Goal: Transaction & Acquisition: Purchase product/service

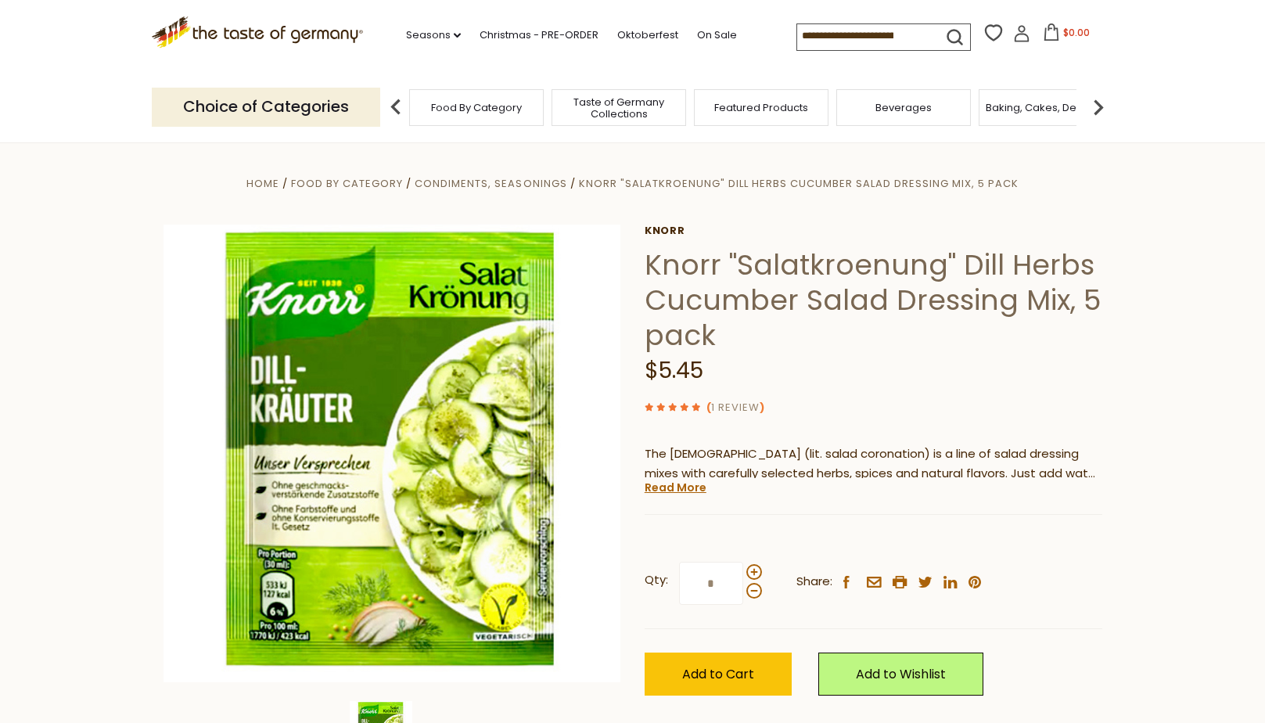
click at [736, 405] on link "1 Review" at bounding box center [735, 408] width 49 height 16
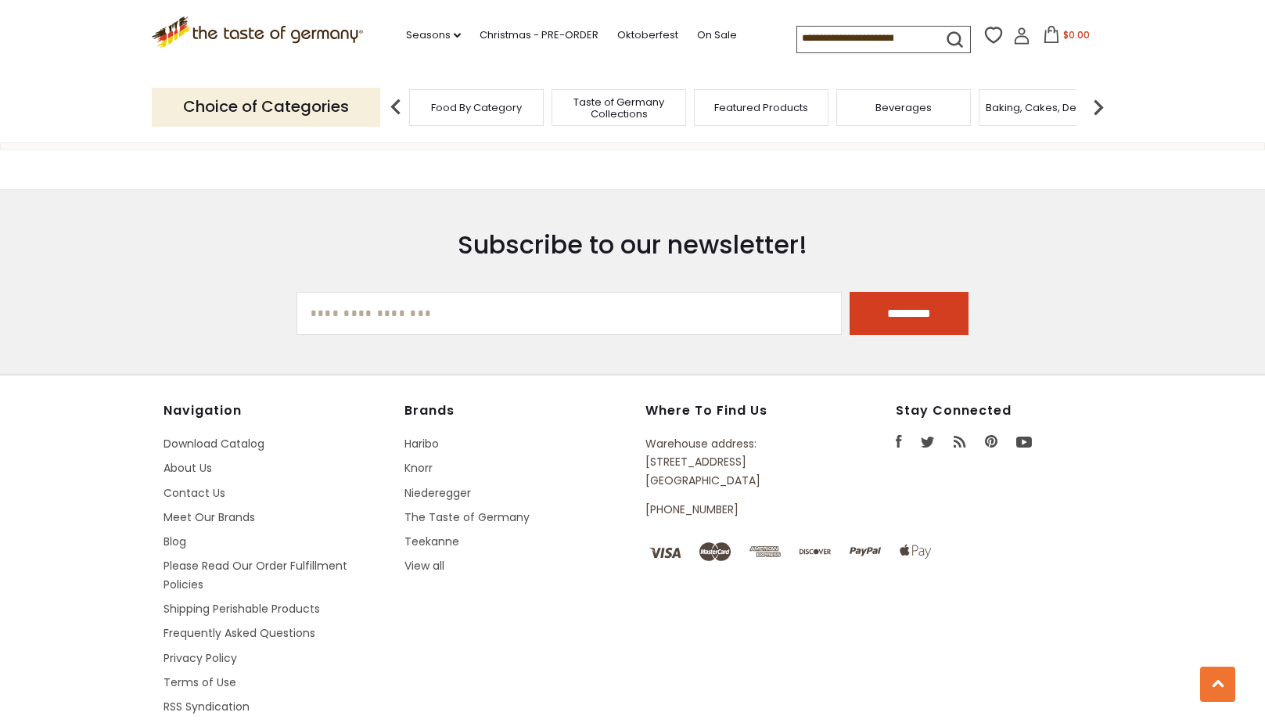
scroll to position [2035, 0]
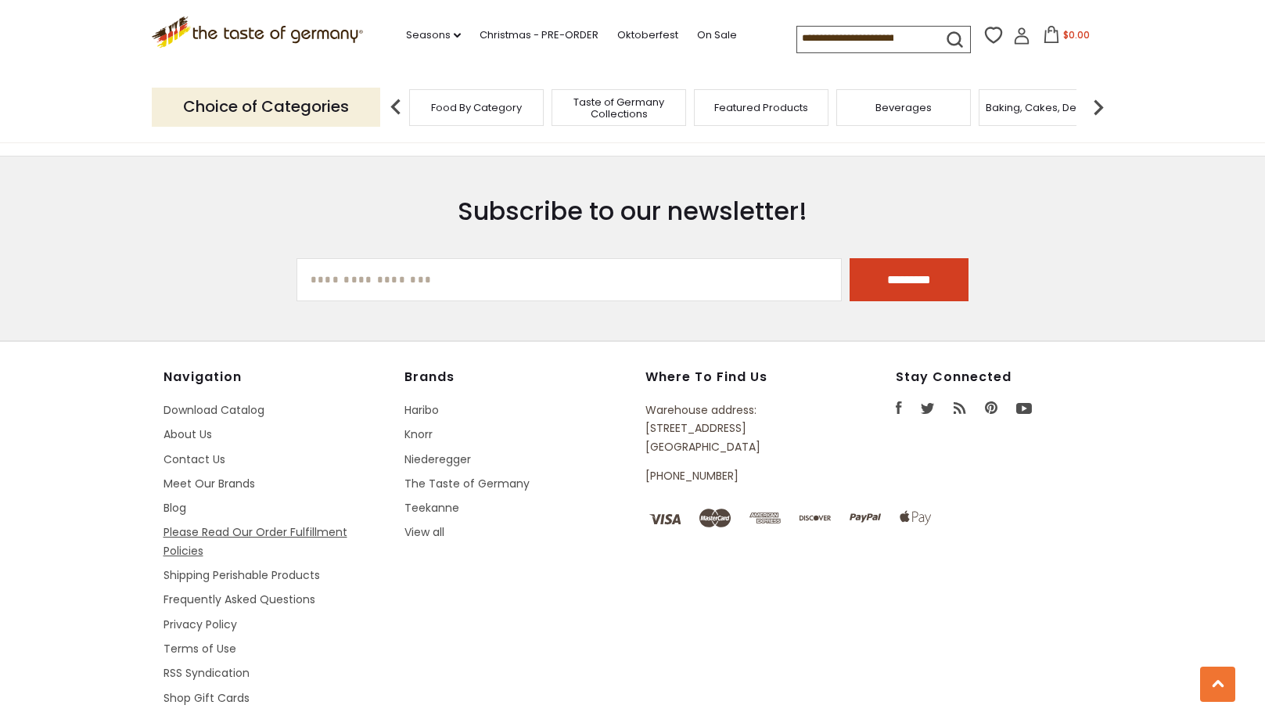
click at [231, 528] on link "Please Read Our Order Fulfillment Policies" at bounding box center [256, 541] width 184 height 34
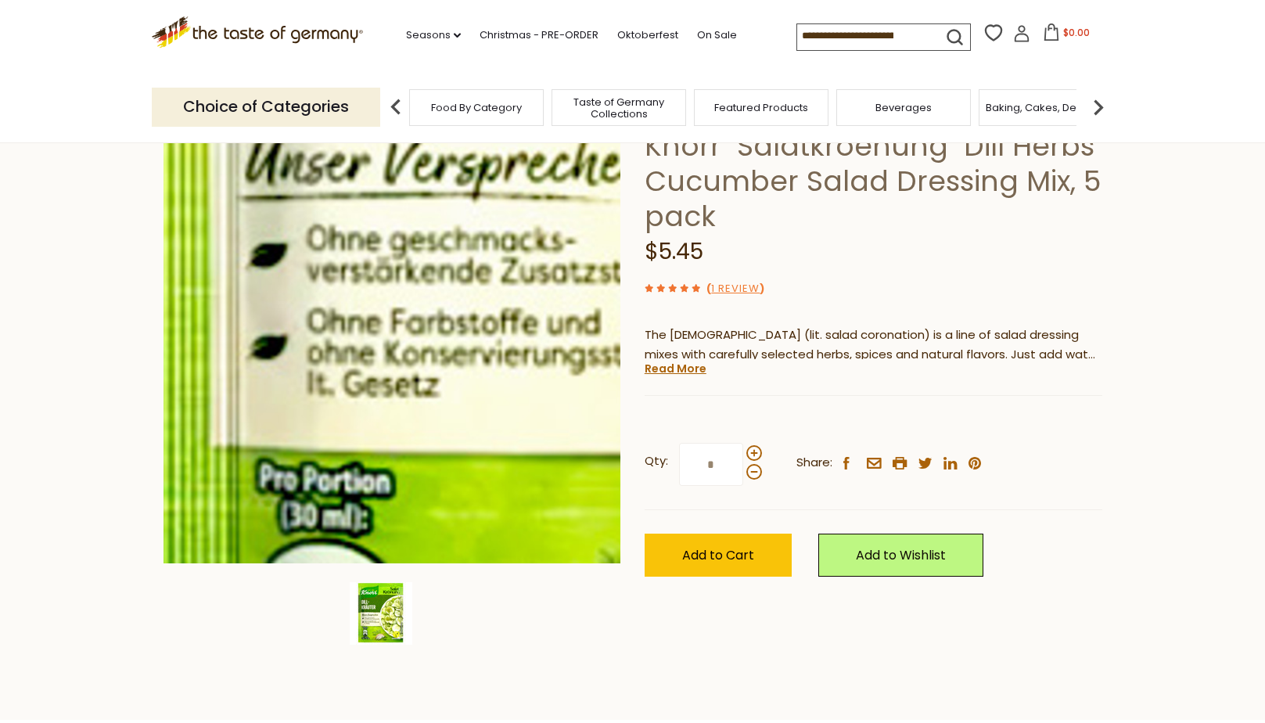
scroll to position [157, 0]
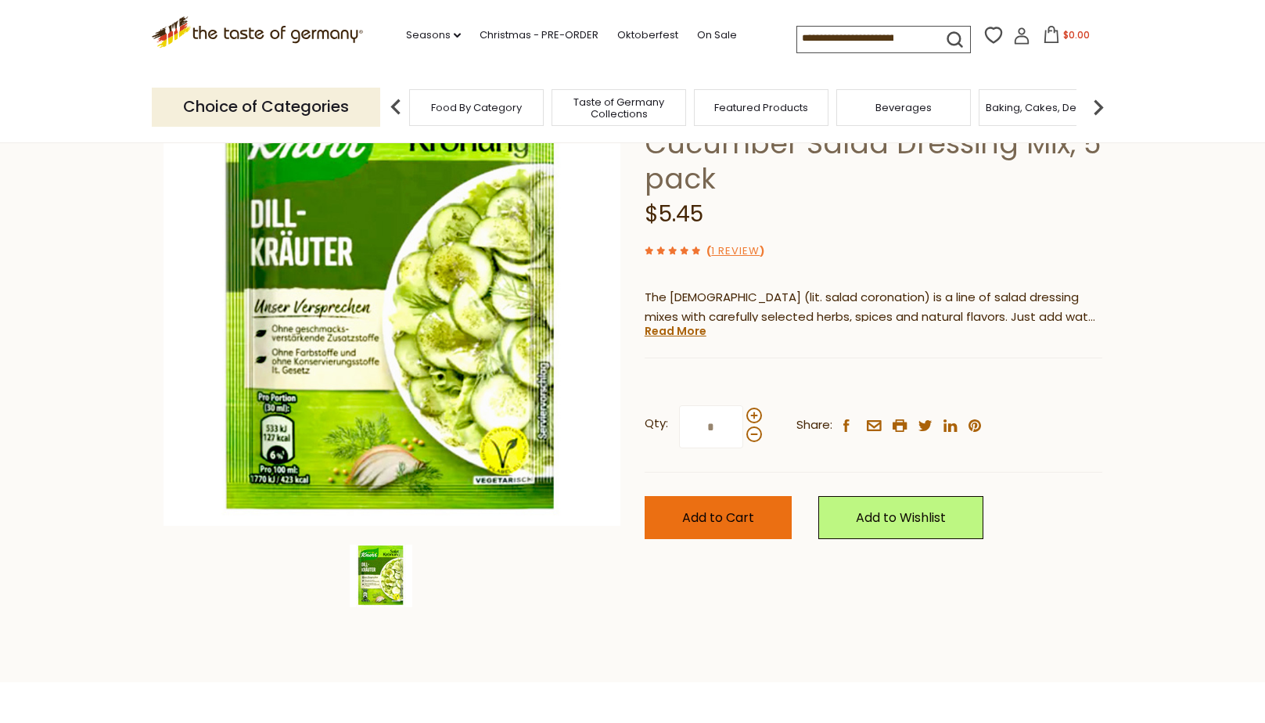
click at [704, 513] on span "Add to Cart" at bounding box center [718, 518] width 72 height 18
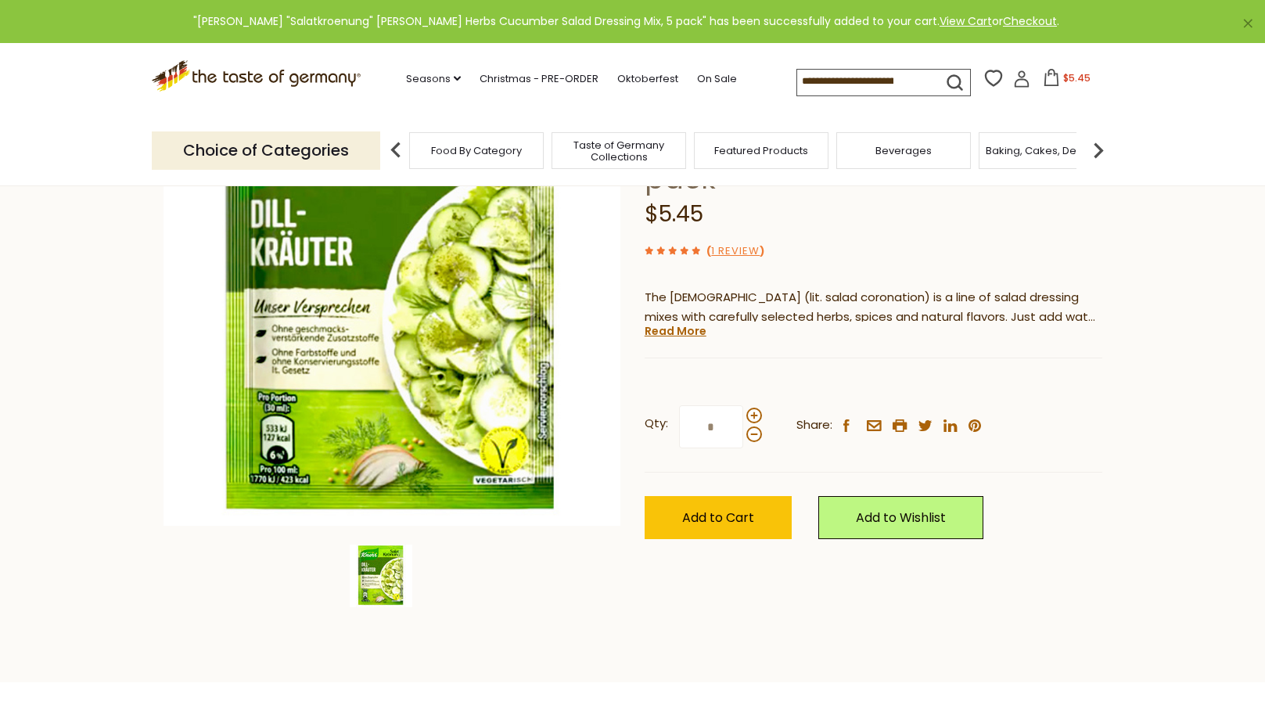
click at [1045, 81] on icon at bounding box center [1051, 77] width 17 height 17
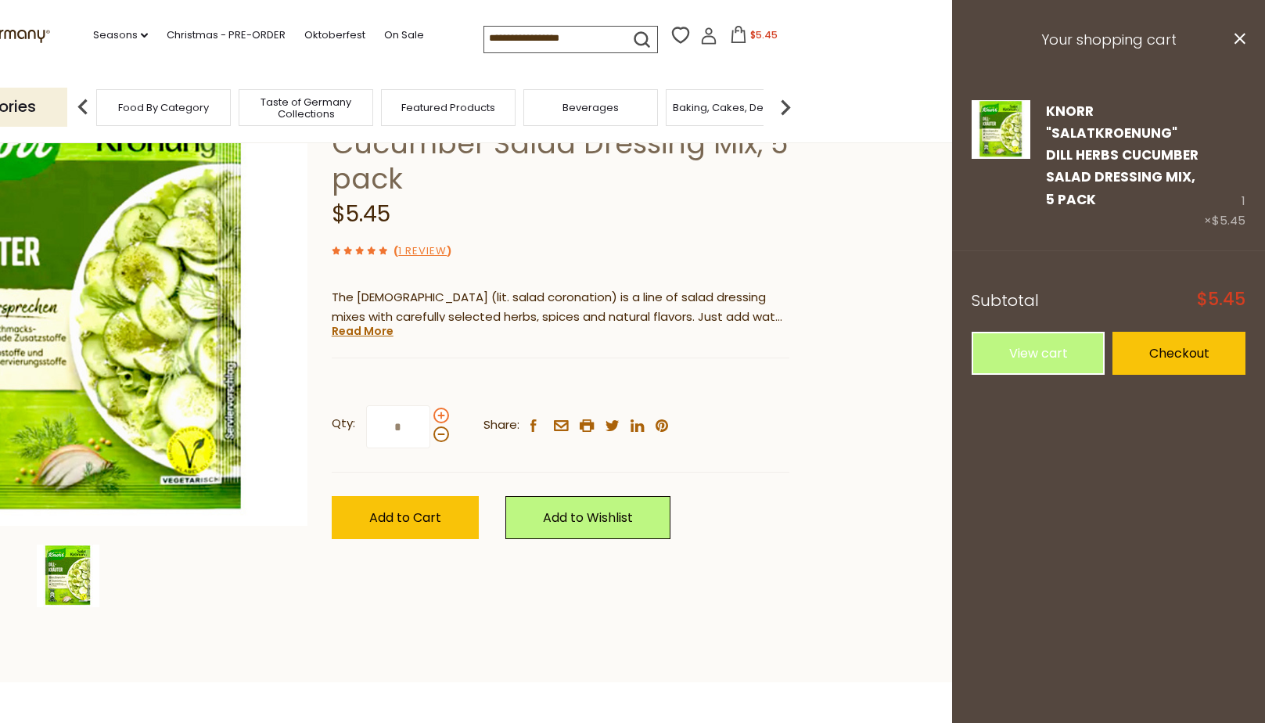
click at [438, 412] on span at bounding box center [442, 416] width 16 height 16
click at [430, 412] on input "*" at bounding box center [398, 426] width 64 height 43
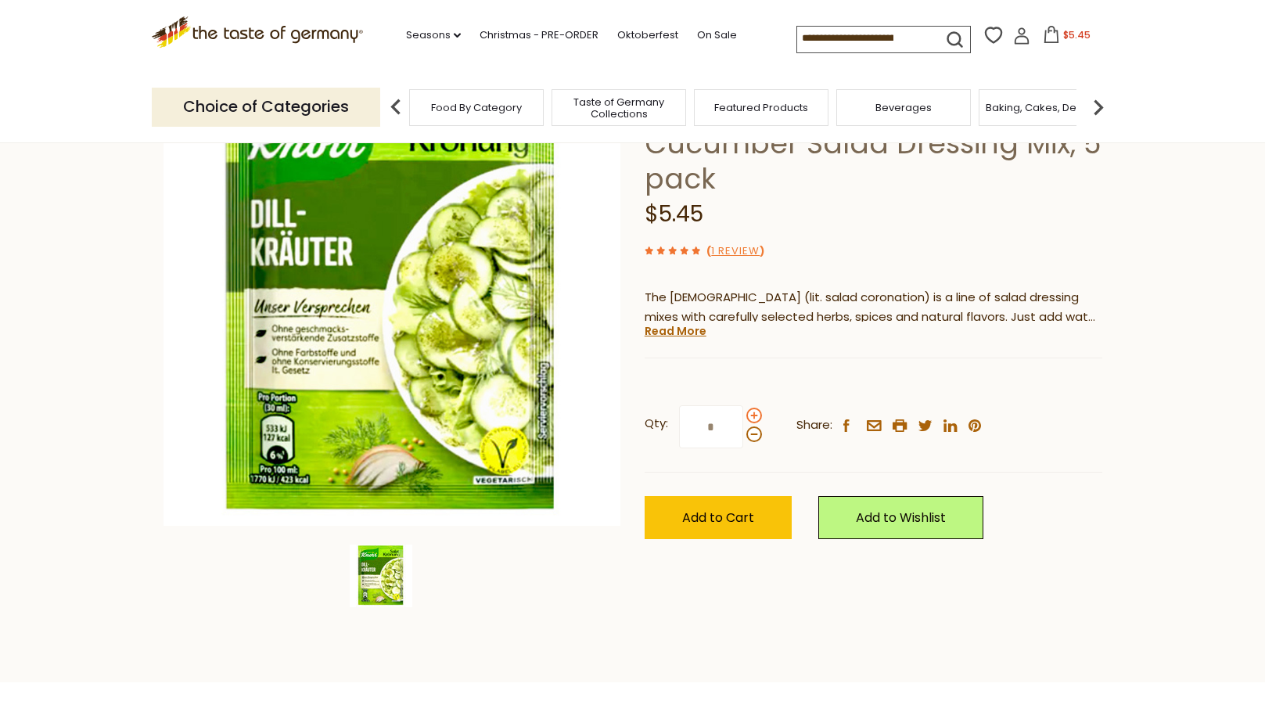
click at [754, 412] on span at bounding box center [755, 416] width 16 height 16
click at [743, 412] on input "*" at bounding box center [711, 426] width 64 height 43
click at [754, 412] on span at bounding box center [755, 416] width 16 height 16
click at [743, 412] on input "*" at bounding box center [711, 426] width 64 height 43
click at [754, 412] on span at bounding box center [755, 416] width 16 height 16
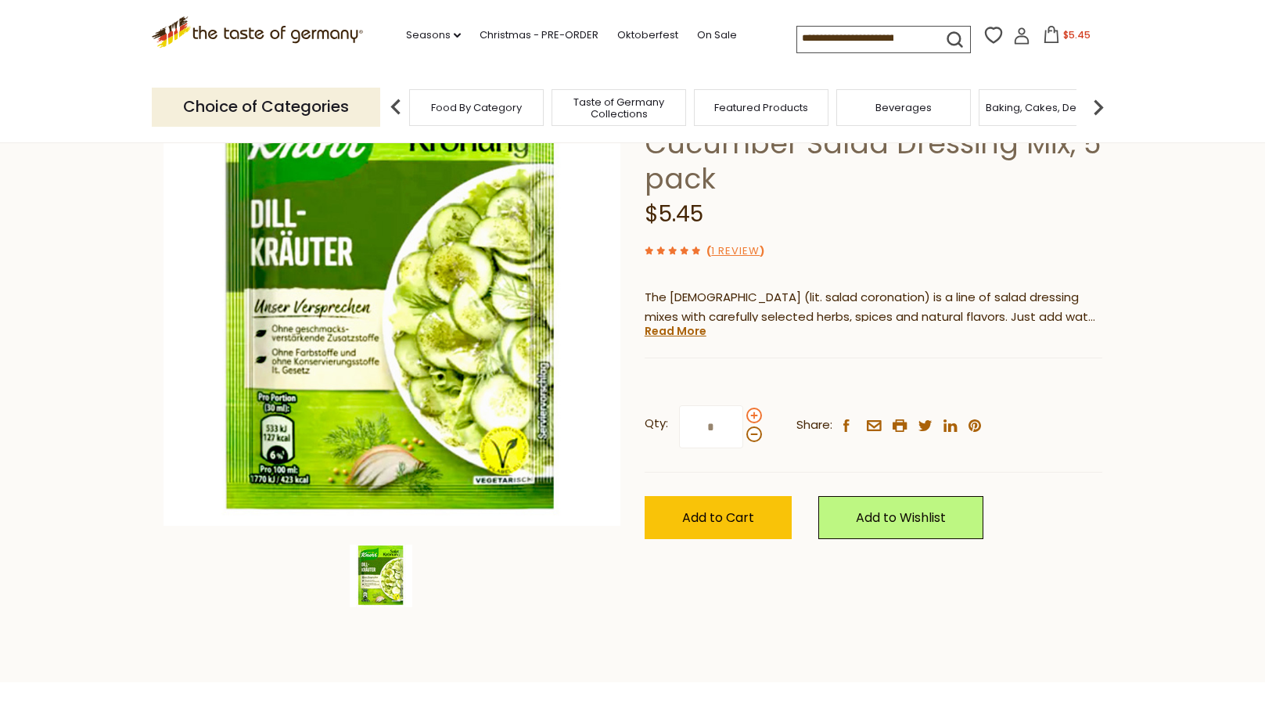
click at [743, 412] on input "*" at bounding box center [711, 426] width 64 height 43
type input "*"
click at [747, 513] on span "Add to Cart" at bounding box center [718, 518] width 72 height 18
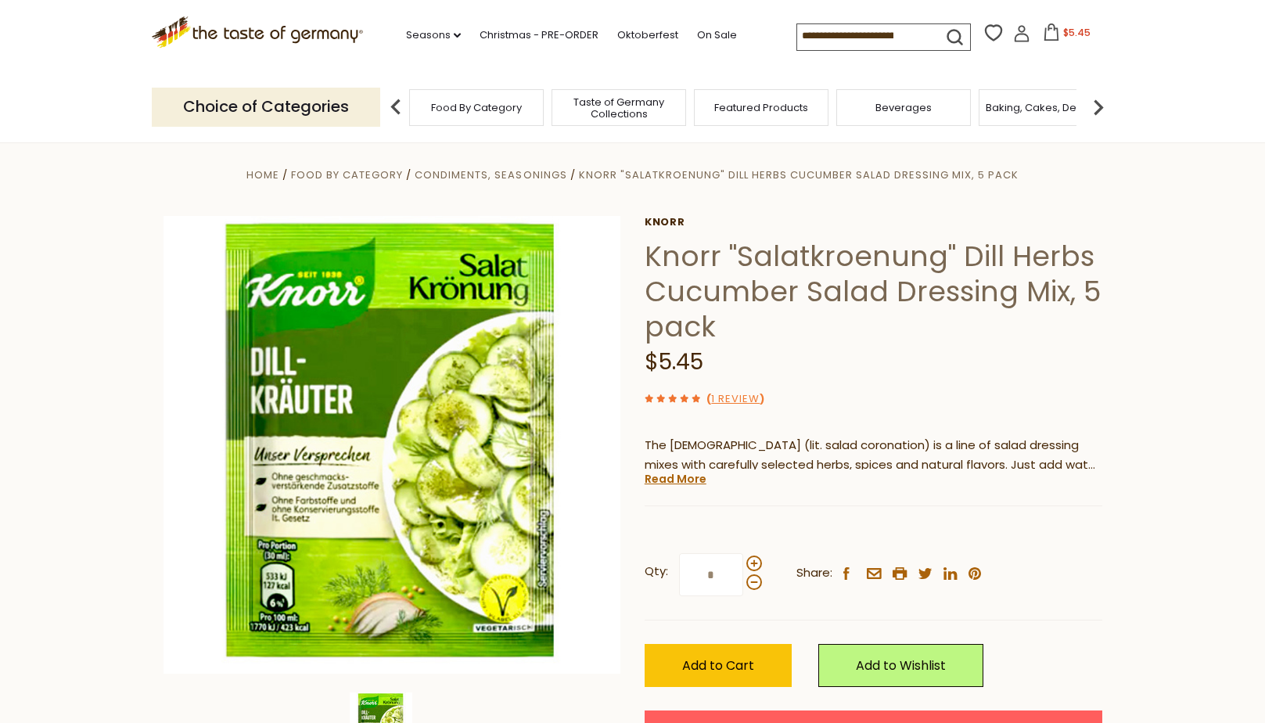
scroll to position [0, 0]
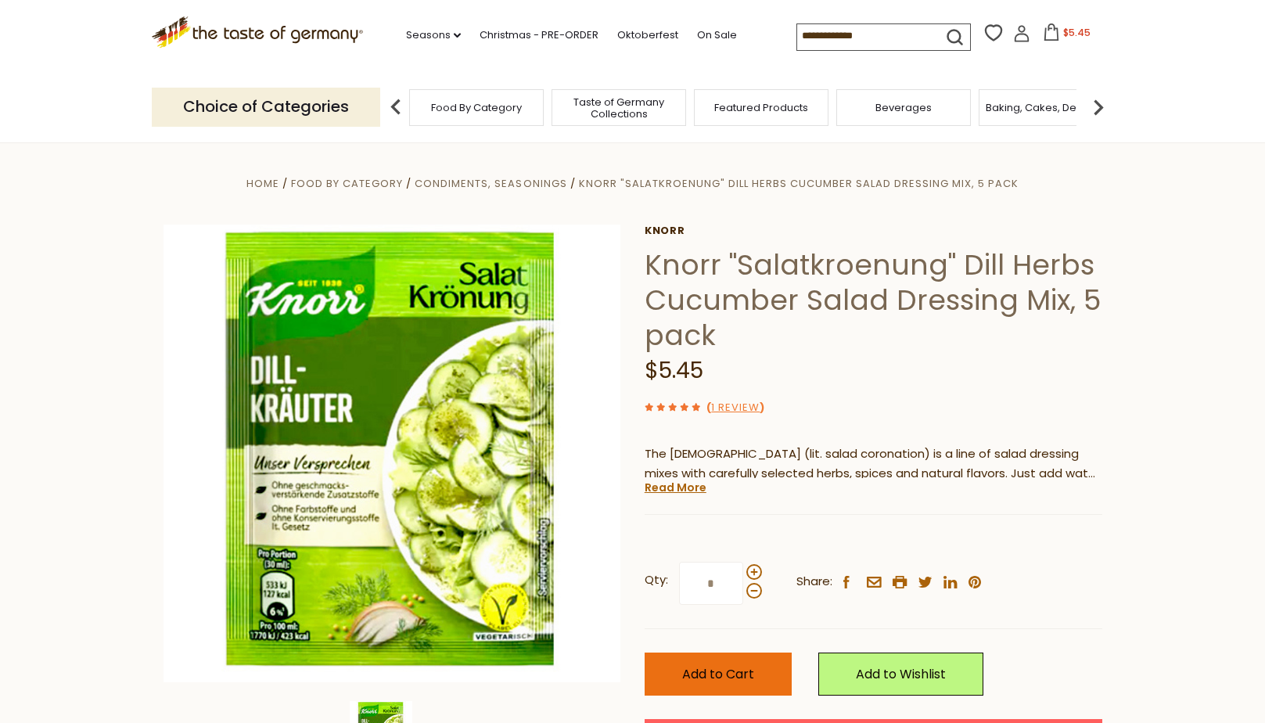
click at [721, 675] on span "Add to Cart" at bounding box center [718, 674] width 72 height 18
click at [1063, 31] on span "$5.45" at bounding box center [1076, 32] width 27 height 13
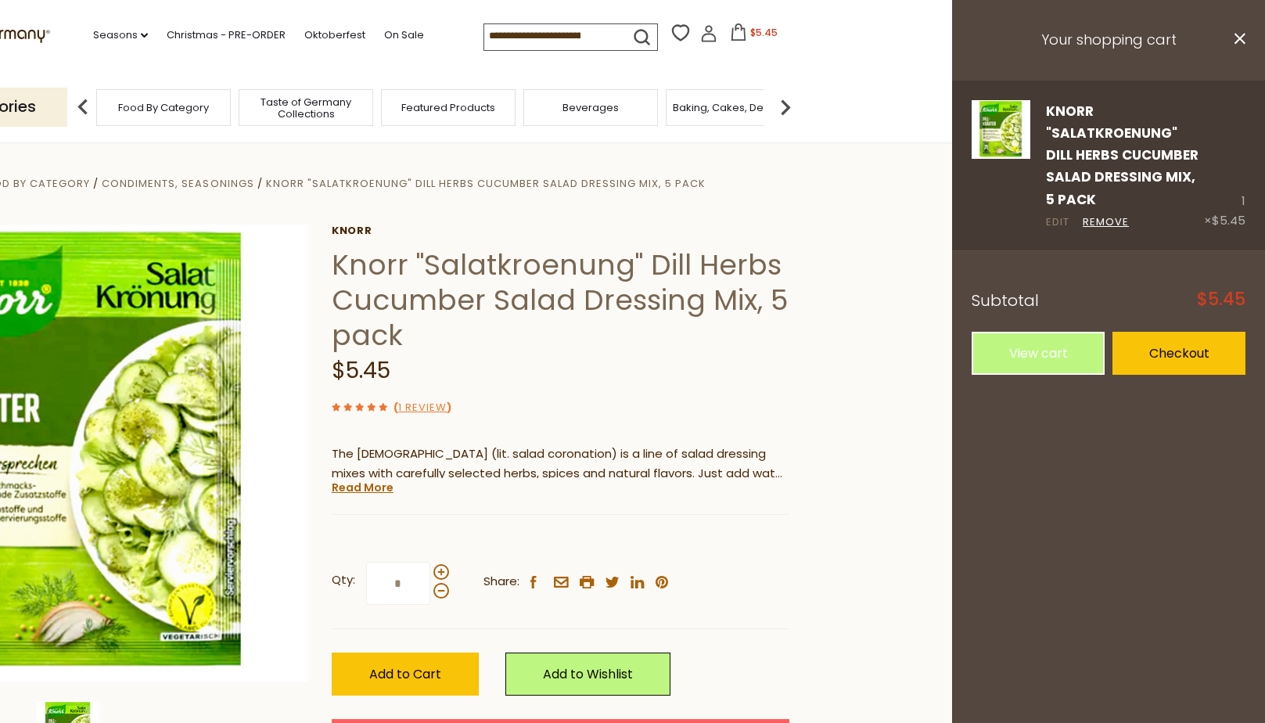
click at [1059, 220] on link "Edit" at bounding box center [1057, 222] width 23 height 16
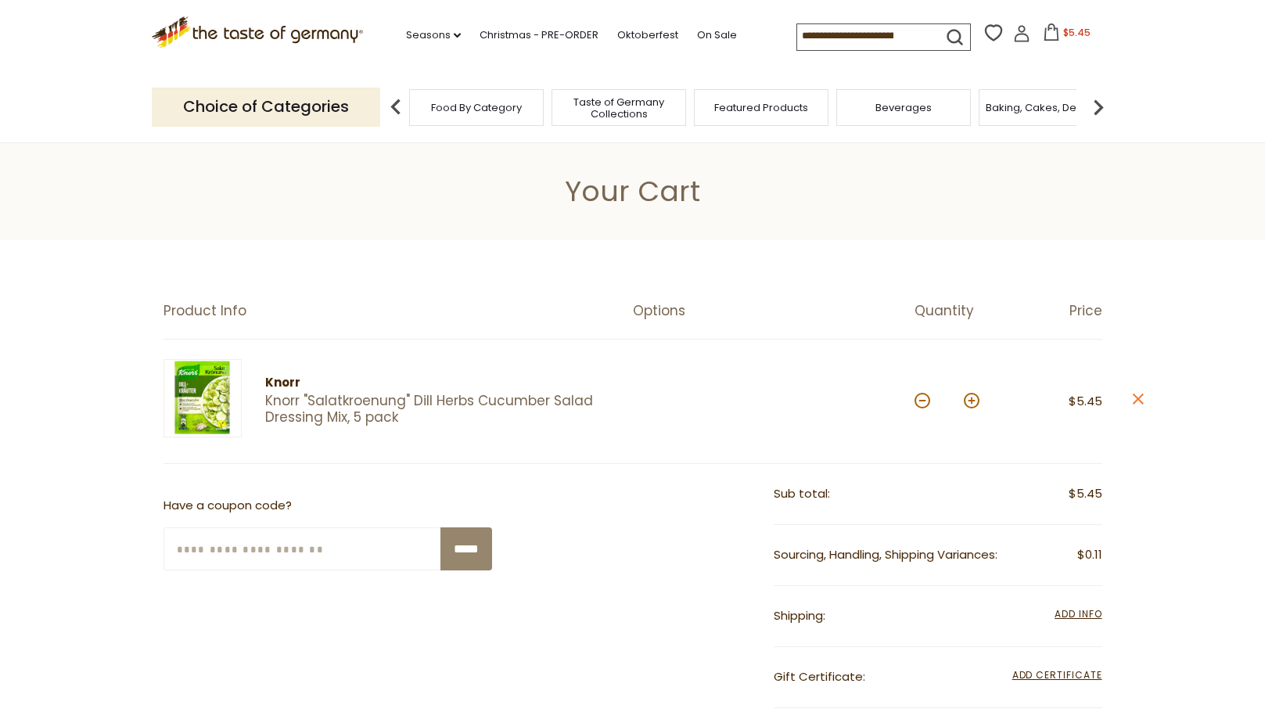
click at [970, 398] on button at bounding box center [972, 401] width 16 height 16
type input "*"
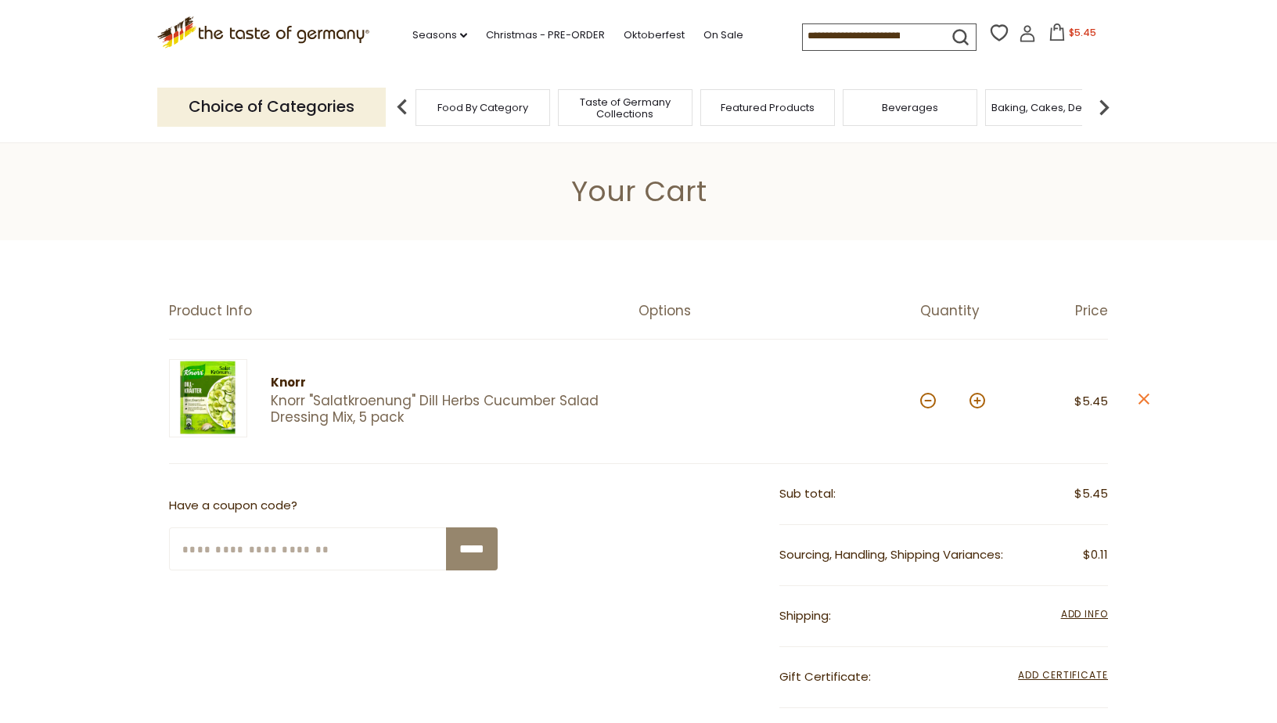
click at [970, 398] on section "Product Info Options Quantity Price Knorr Knorr "Salatkroenung" Dill Herbs Cucu…" at bounding box center [638, 634] width 1277 height 789
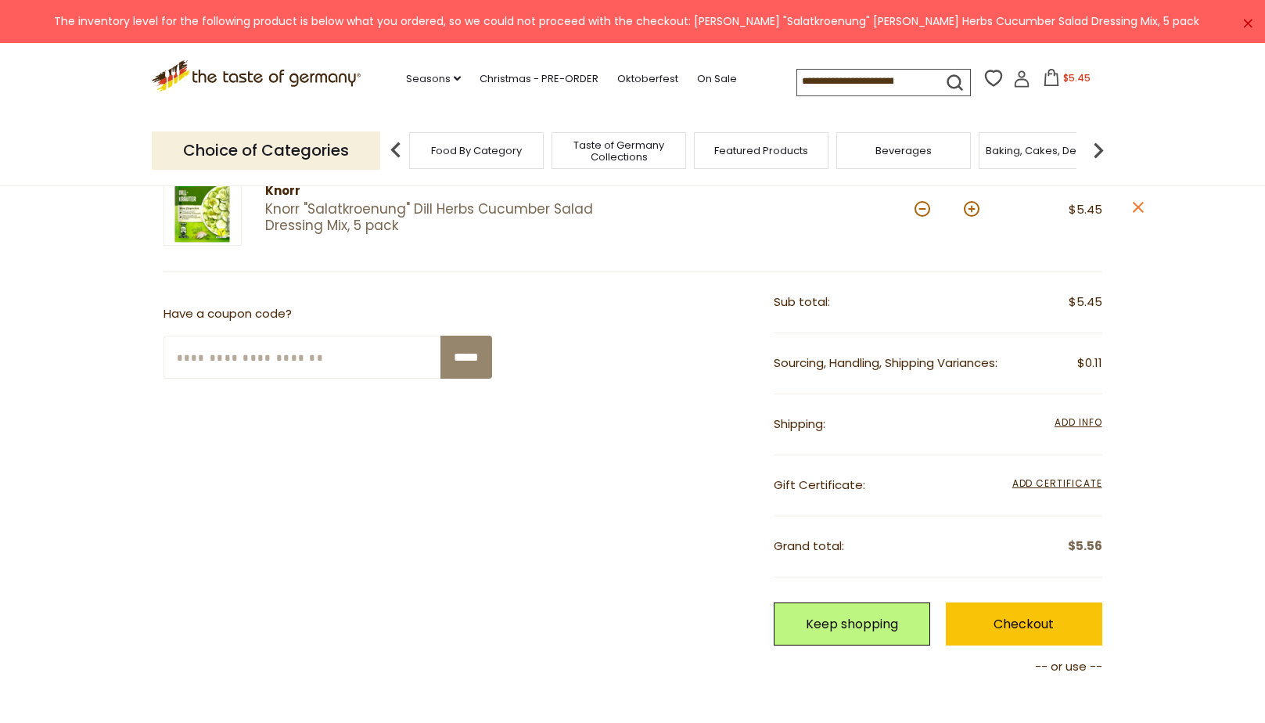
scroll to position [157, 0]
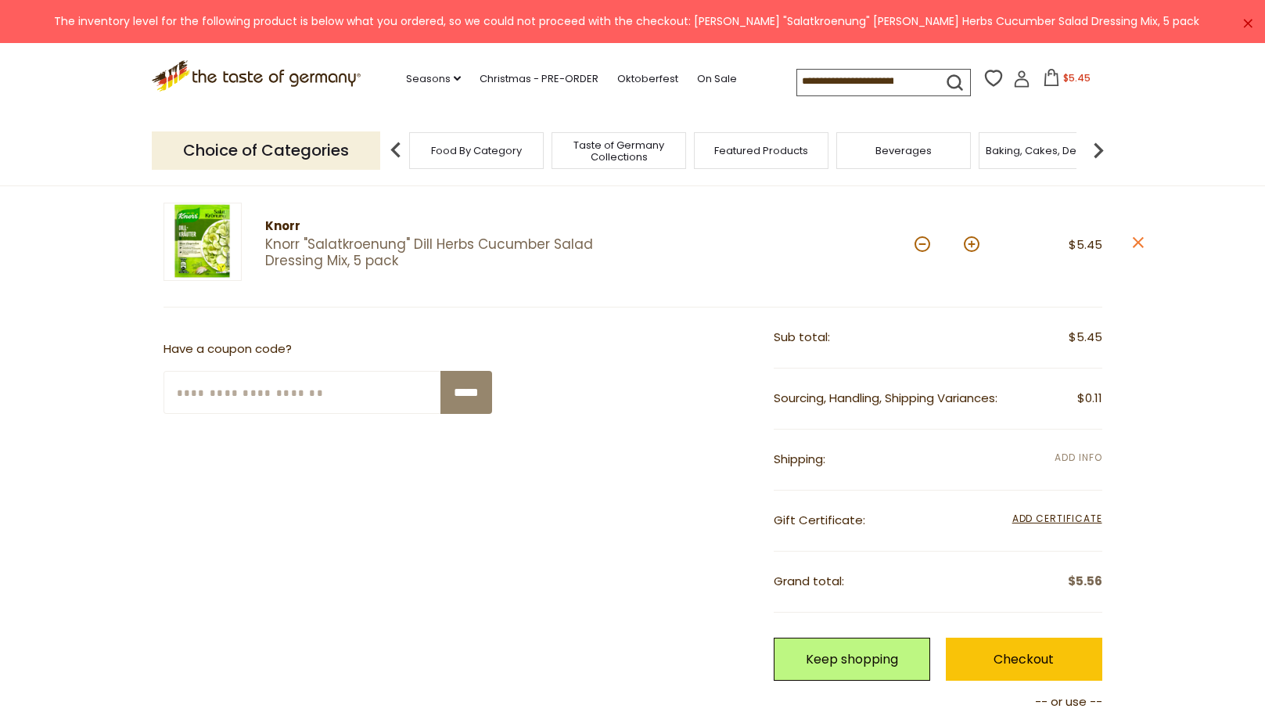
click at [1080, 453] on span "Add Info" at bounding box center [1078, 457] width 47 height 13
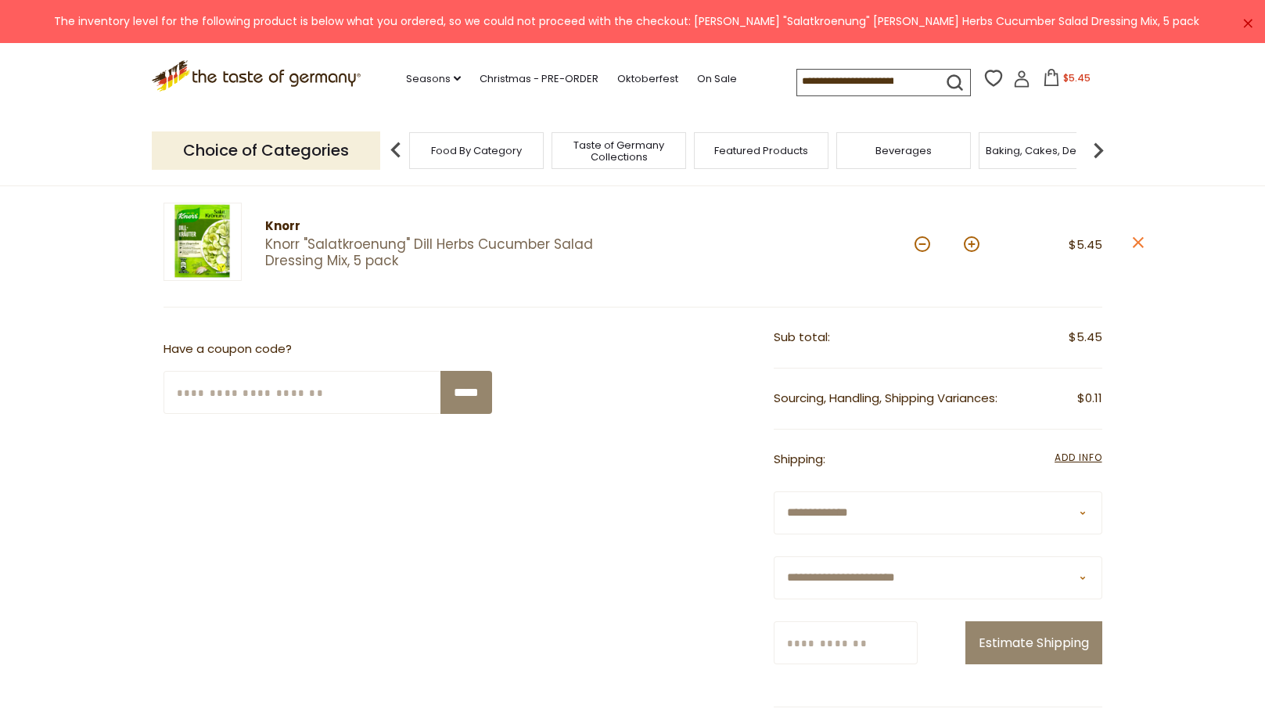
click at [850, 511] on select "**********" at bounding box center [938, 512] width 329 height 43
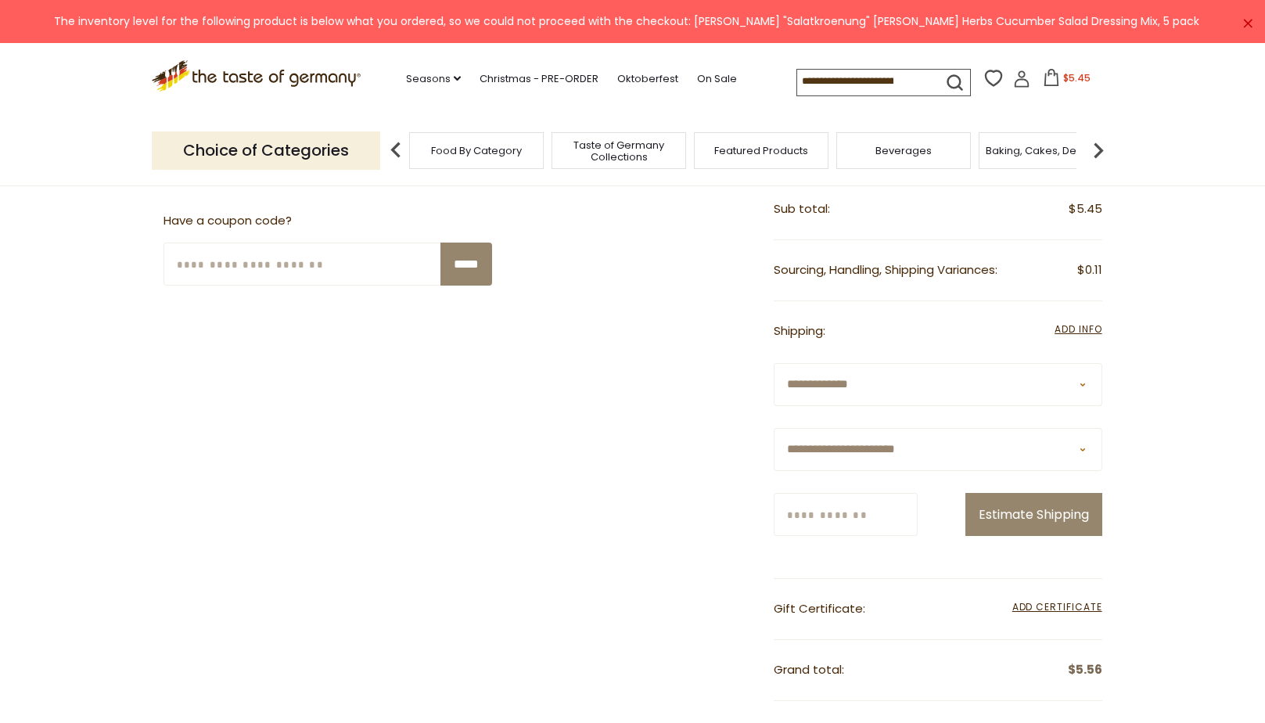
scroll to position [313, 0]
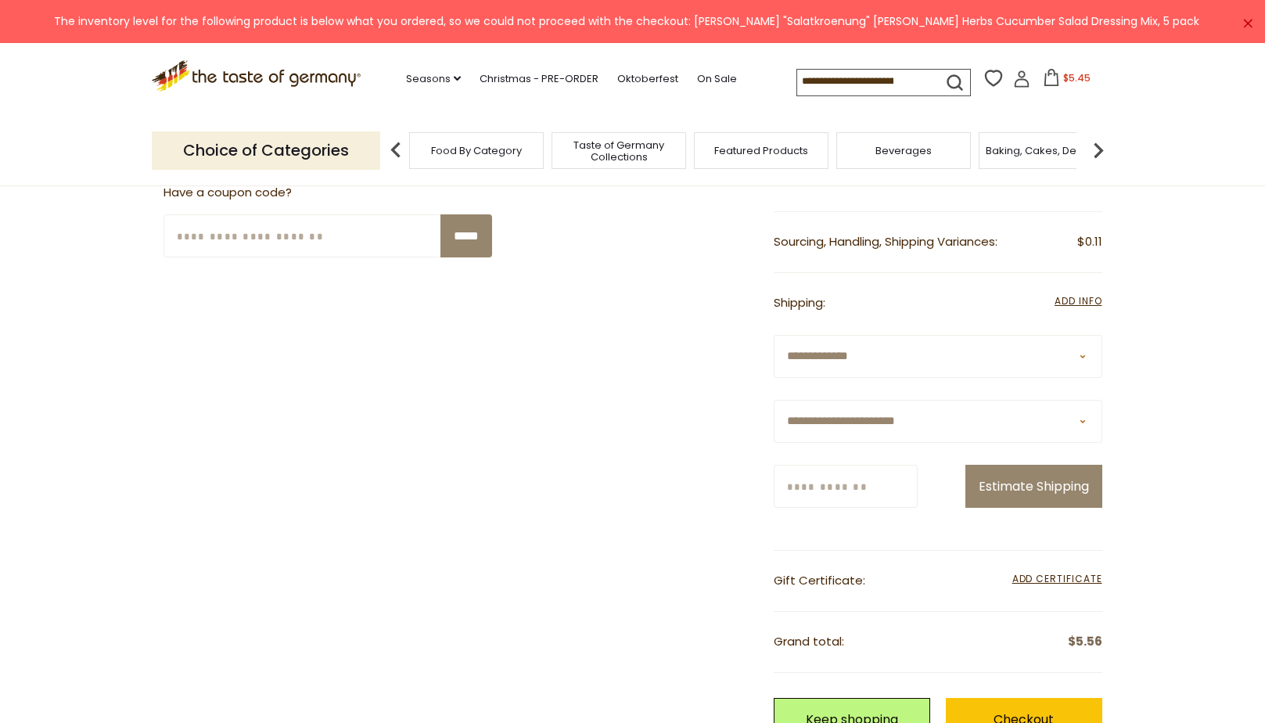
click at [1084, 420] on select "**********" at bounding box center [938, 421] width 329 height 43
select select "**"
click at [774, 400] on select "**********" at bounding box center [938, 421] width 329 height 43
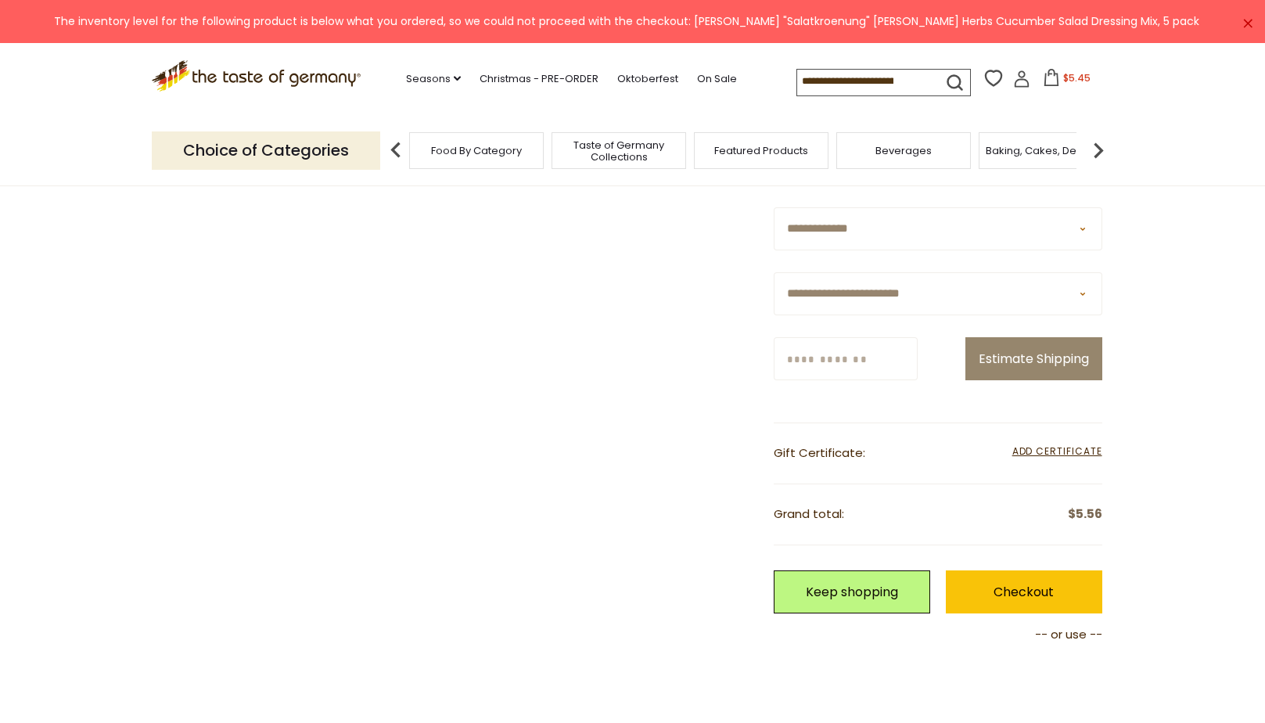
scroll to position [470, 0]
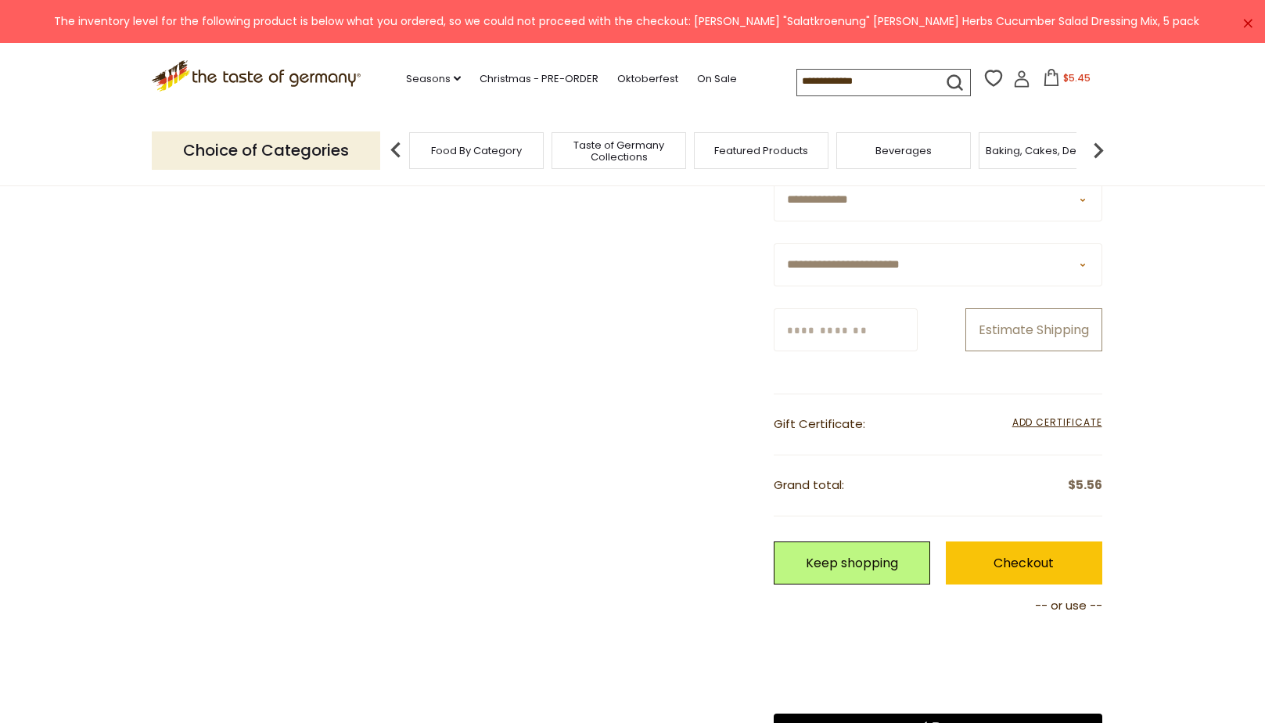
click at [1016, 330] on button "Estimate Shipping" at bounding box center [1034, 329] width 137 height 43
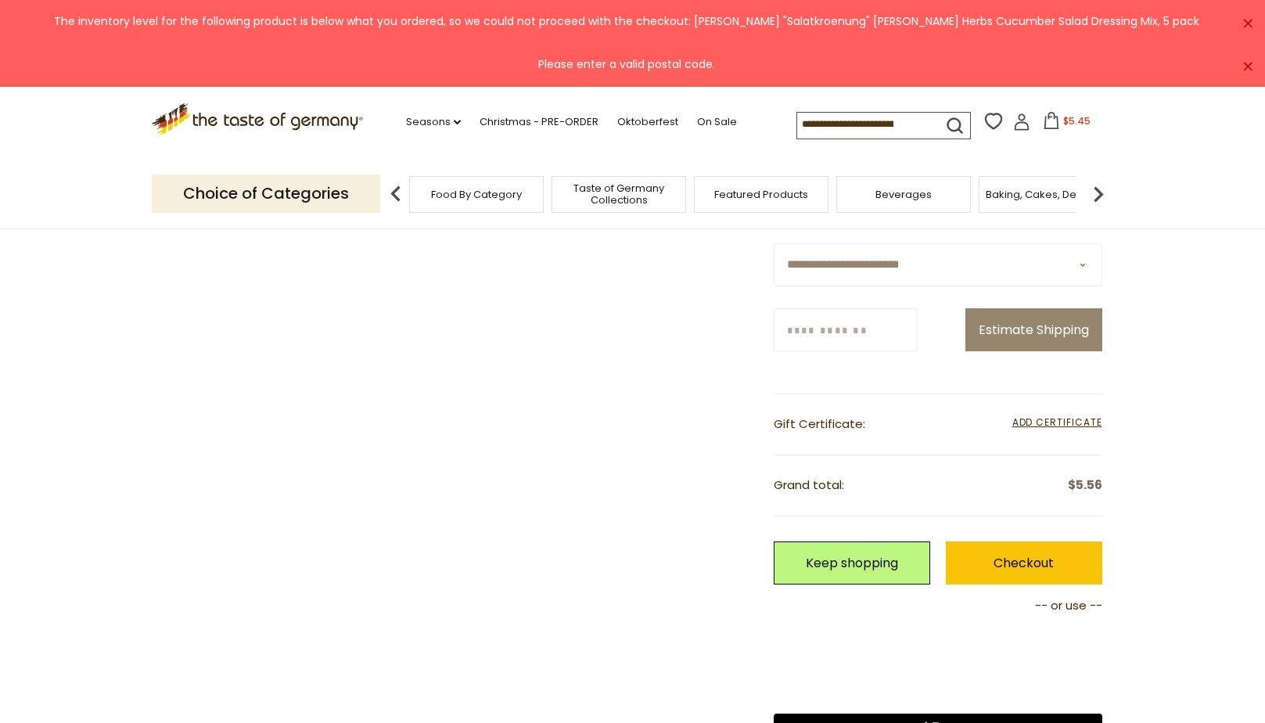
click at [883, 334] on input "Zip/Postcode" at bounding box center [846, 329] width 144 height 43
type input "*****"
click at [1022, 331] on button "Estimate Shipping" at bounding box center [1034, 329] width 137 height 43
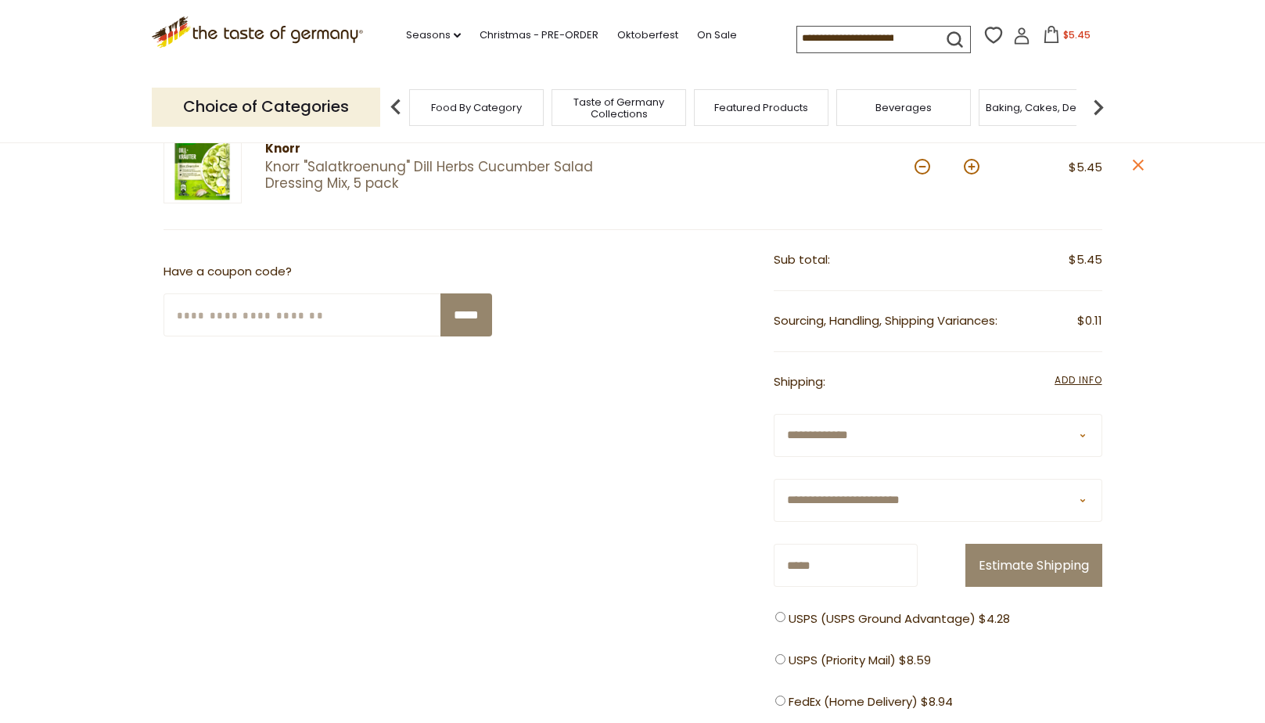
scroll to position [235, 0]
click at [266, 319] on input "Enter Your Coupon Code" at bounding box center [303, 314] width 279 height 43
paste input "*******"
type input "*******"
click at [467, 306] on input "*****" at bounding box center [467, 314] width 52 height 43
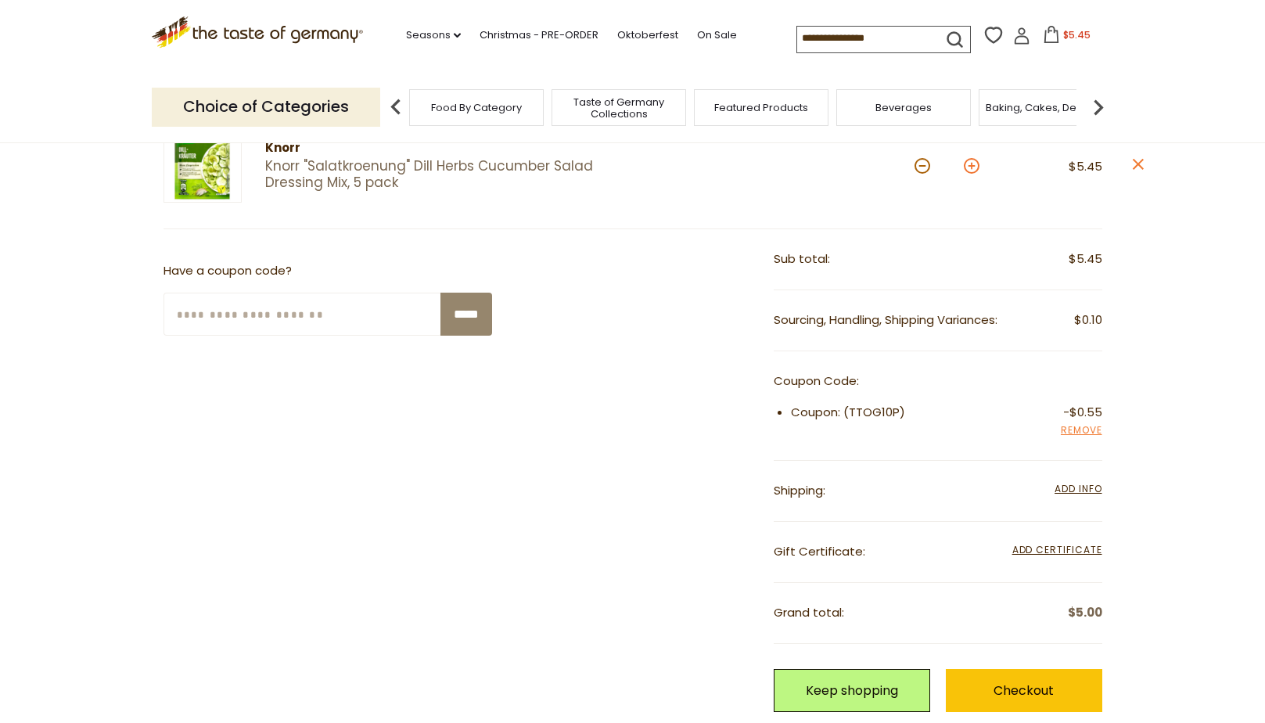
click at [970, 164] on button at bounding box center [972, 166] width 16 height 16
type input "*"
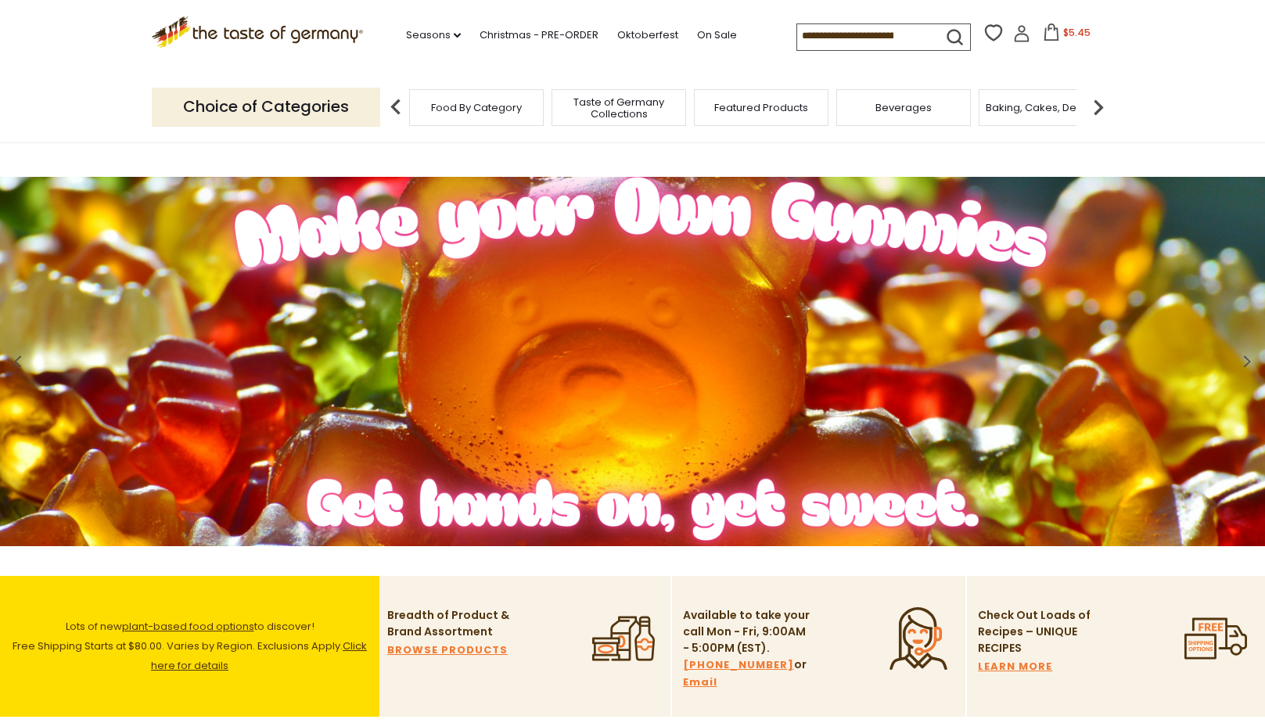
click at [1053, 34] on icon at bounding box center [1052, 31] width 14 height 17
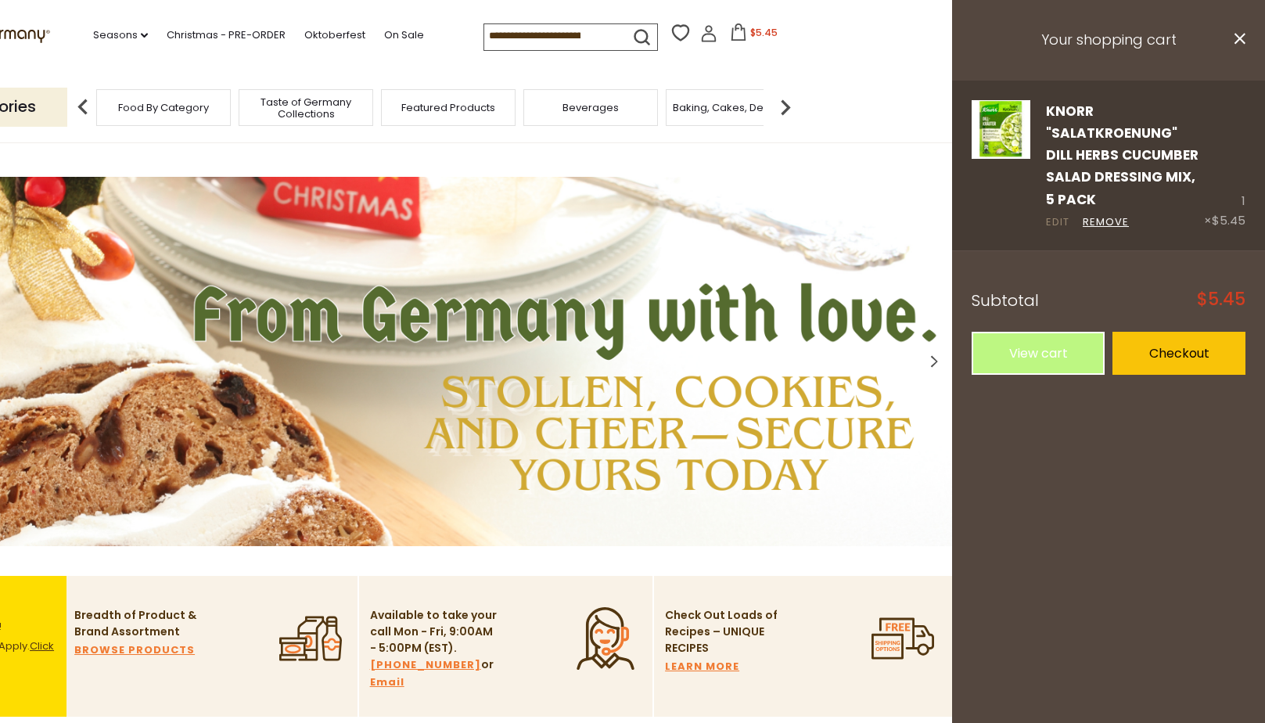
click at [1060, 221] on link "Edit" at bounding box center [1057, 222] width 23 height 16
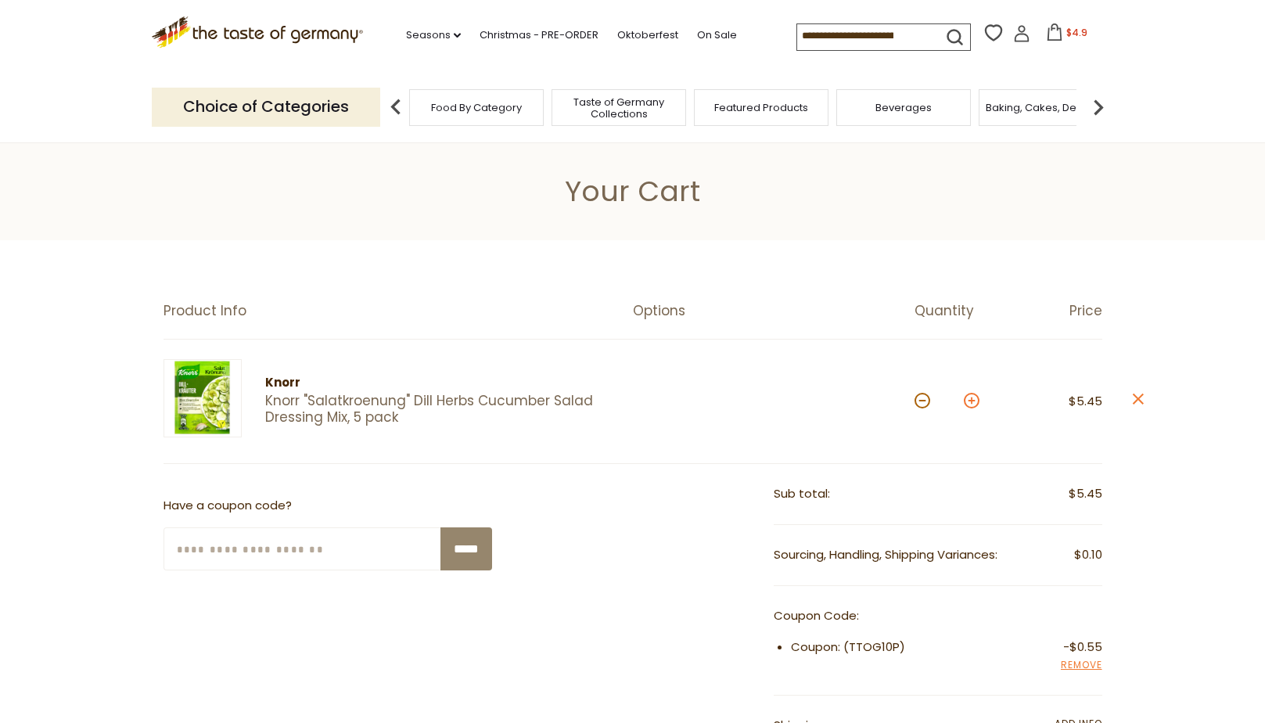
click at [971, 401] on button at bounding box center [972, 401] width 16 height 16
click at [971, 400] on button at bounding box center [972, 401] width 16 height 16
type input "*"
click at [971, 400] on button at bounding box center [972, 401] width 16 height 16
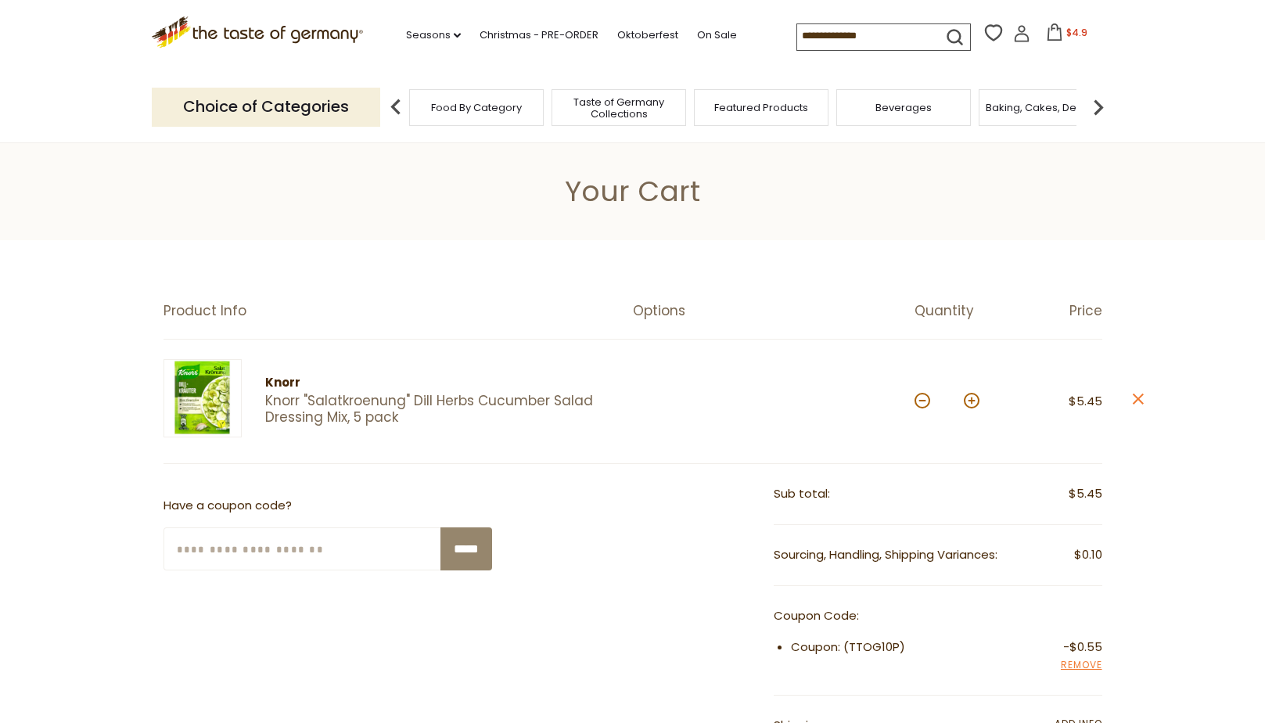
click at [971, 400] on button at bounding box center [972, 401] width 16 height 16
type input "*"
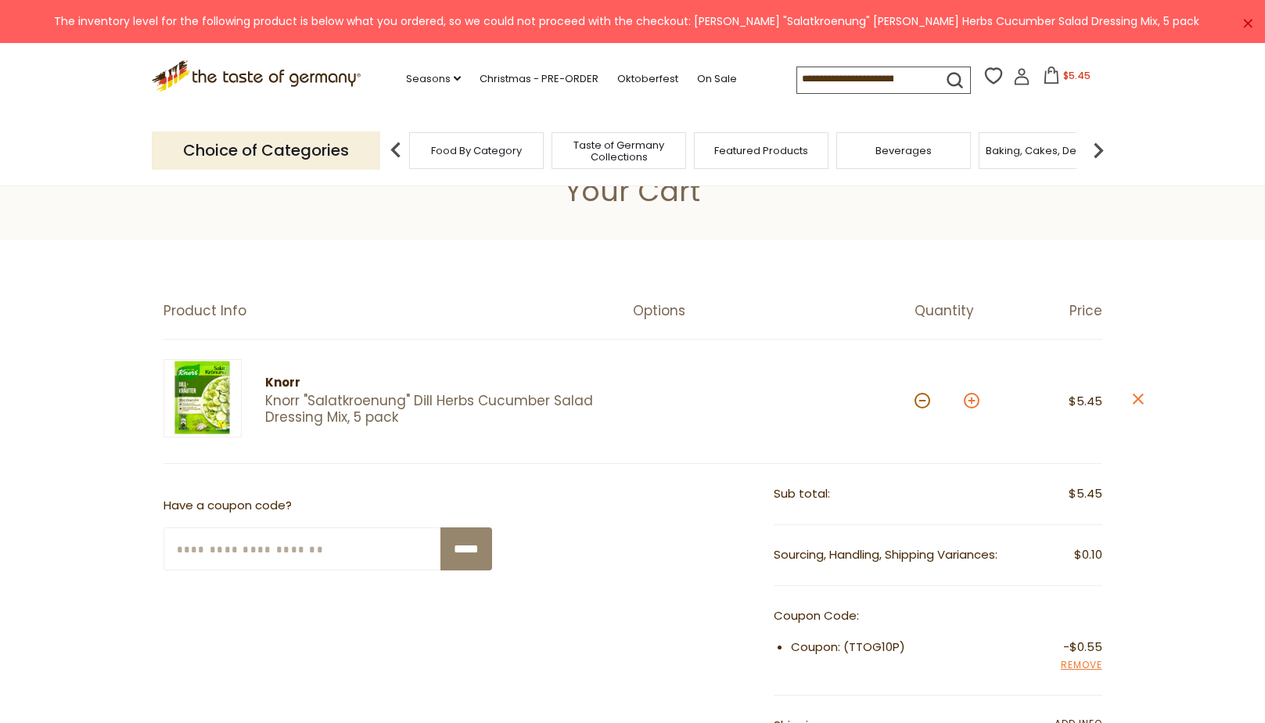
click at [971, 398] on button at bounding box center [972, 401] width 16 height 16
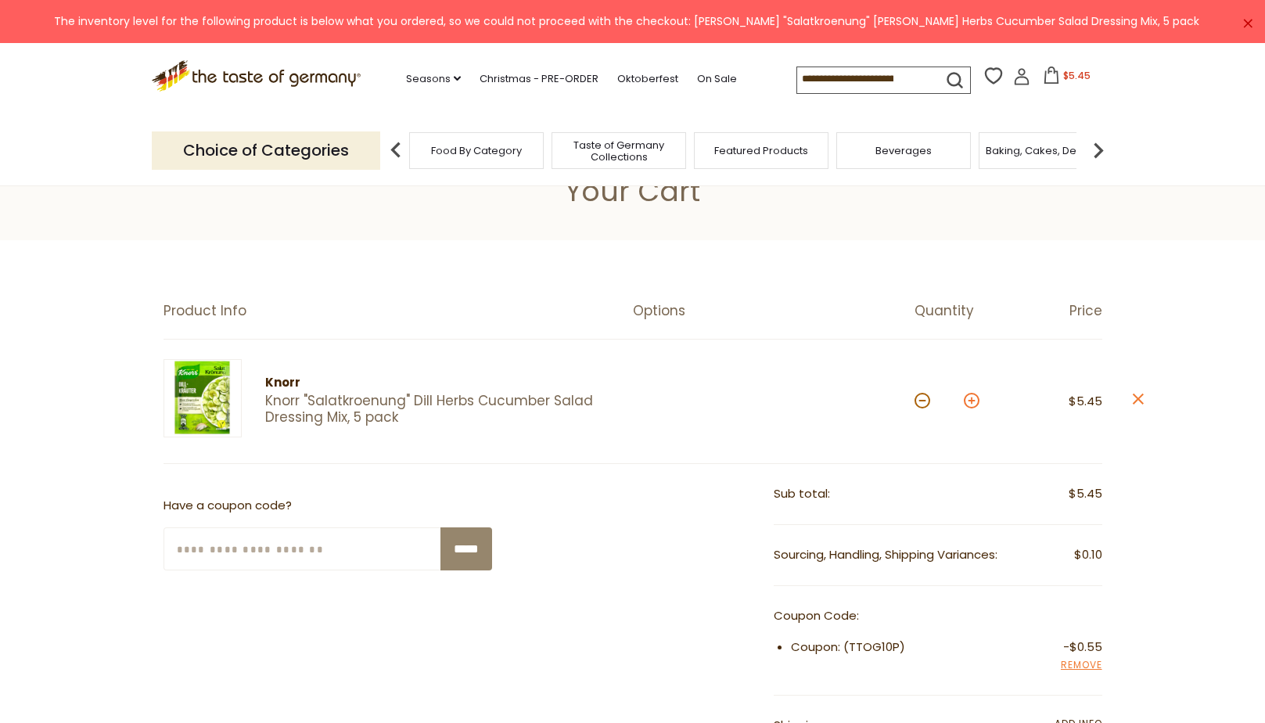
type input "*"
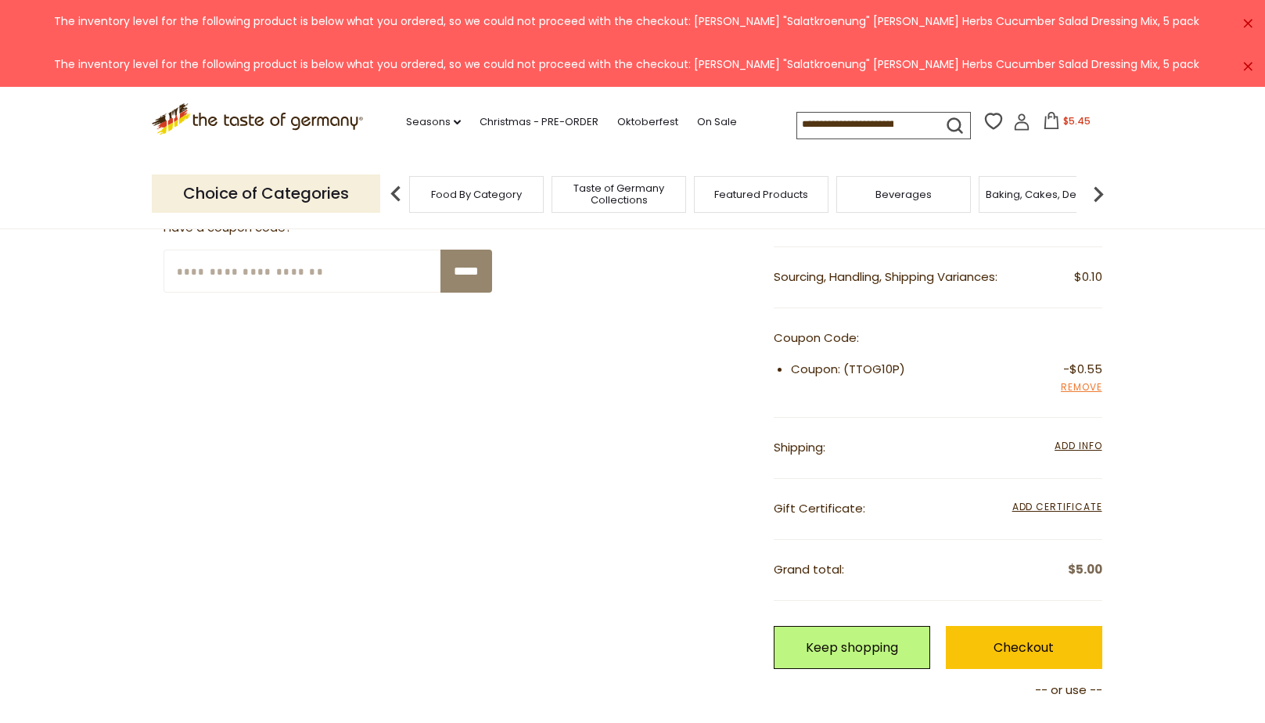
scroll to position [313, 0]
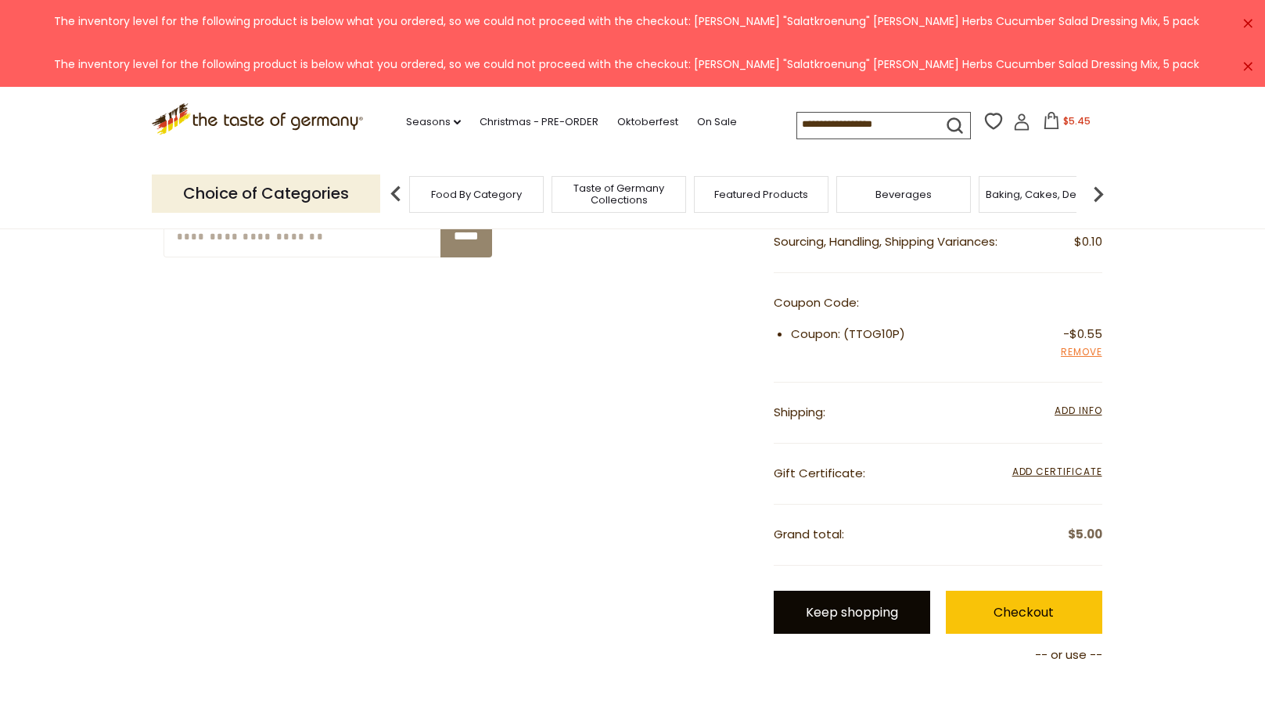
click at [854, 610] on link "Keep shopping" at bounding box center [852, 612] width 157 height 43
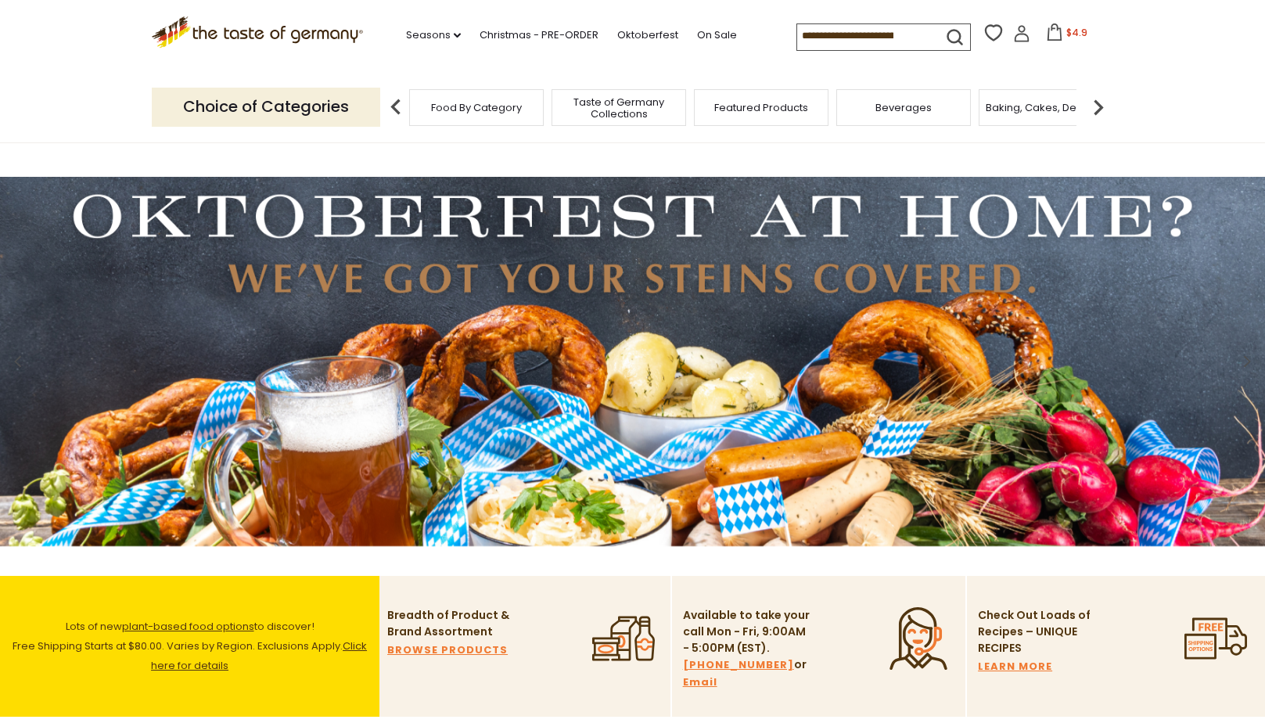
click at [1067, 31] on span "$4.9" at bounding box center [1077, 32] width 21 height 13
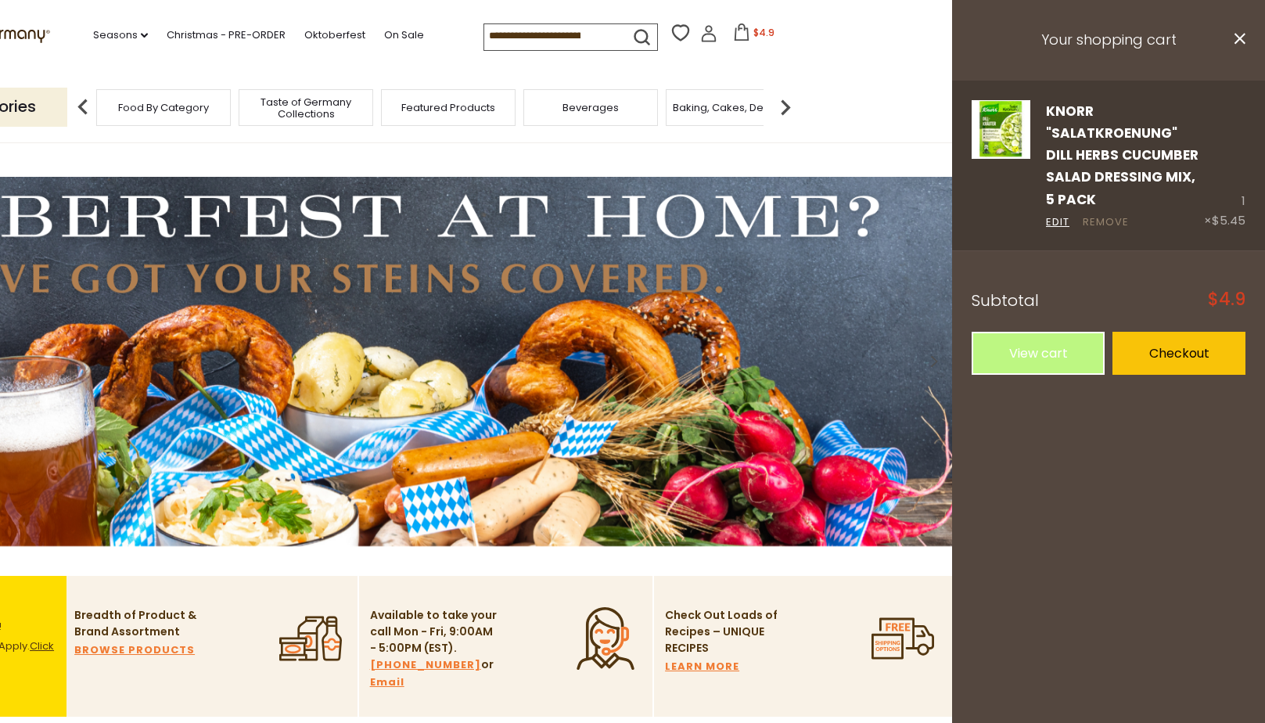
click at [1103, 220] on link "Remove" at bounding box center [1106, 222] width 46 height 16
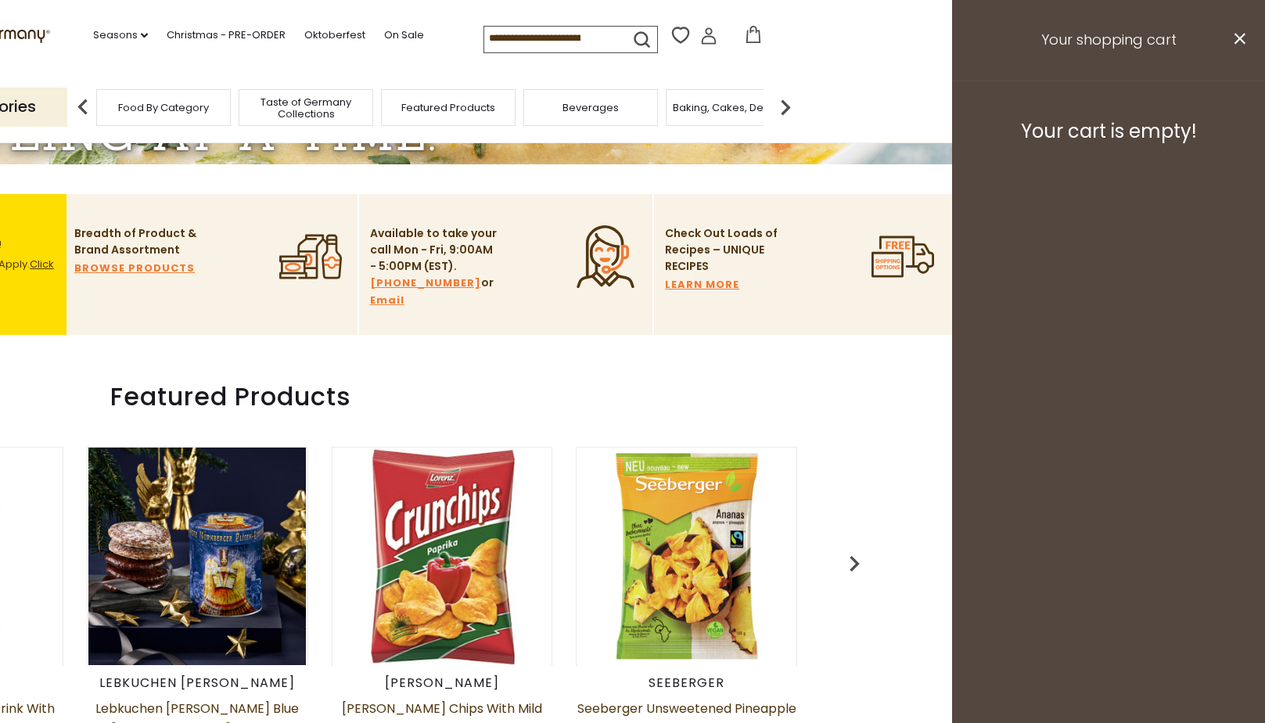
scroll to position [470, 0]
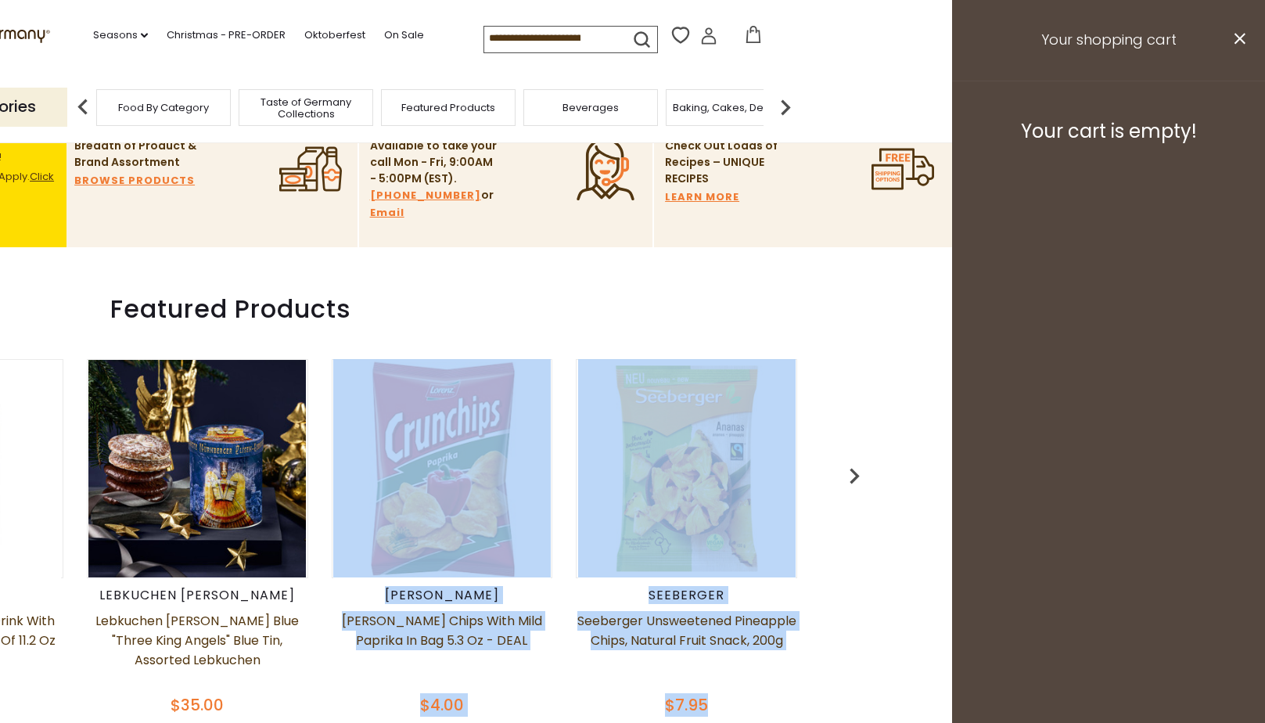
drag, startPoint x: 454, startPoint y: 308, endPoint x: 811, endPoint y: 303, distance: 356.9
click at [811, 303] on div "Club Mate Club Mate Energy Soft Drink with Yerba Mate Tea, 12 pack of 11.2 oz c…" at bounding box center [320, 500] width 1088 height 458
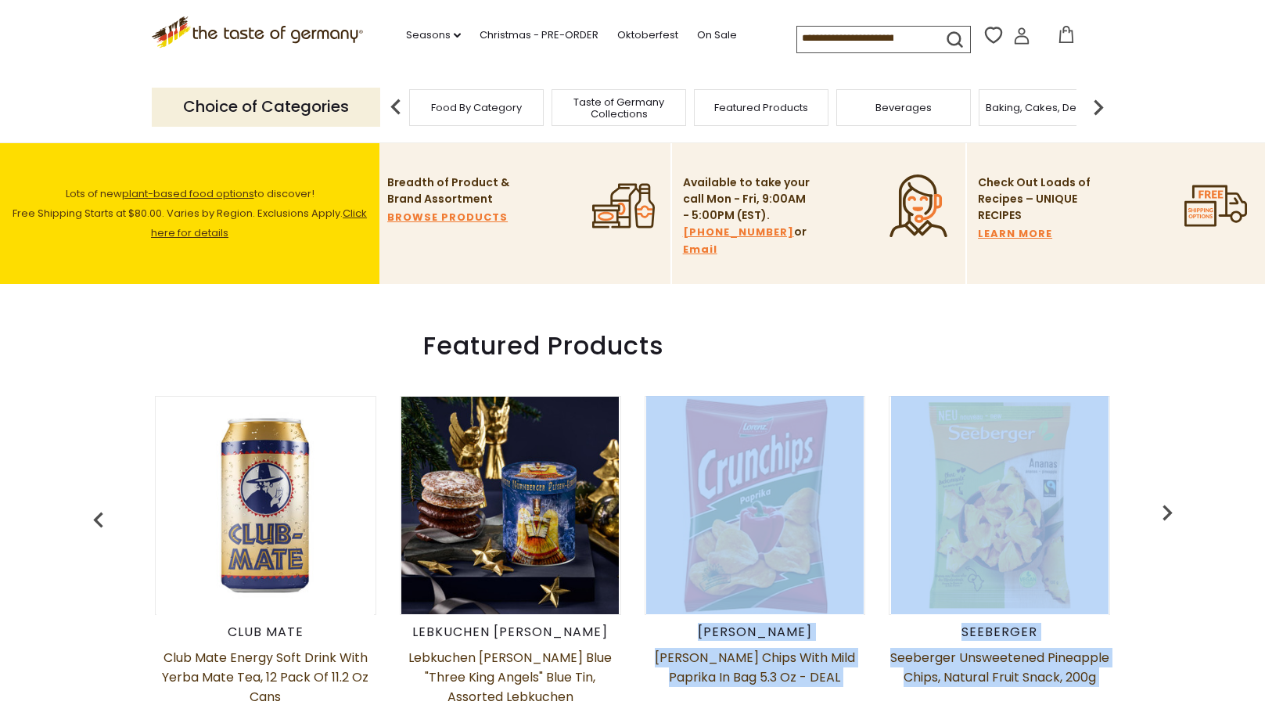
scroll to position [626, 0]
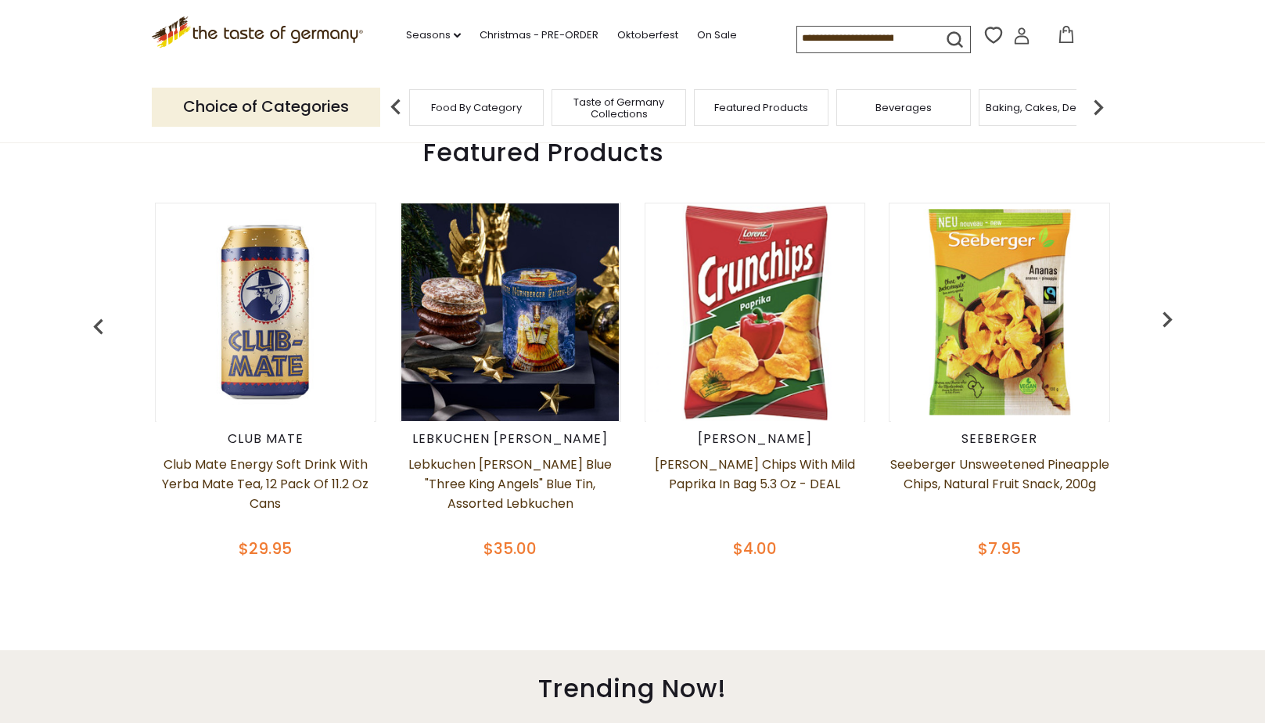
click at [1178, 608] on section at bounding box center [632, 288] width 1265 height 724
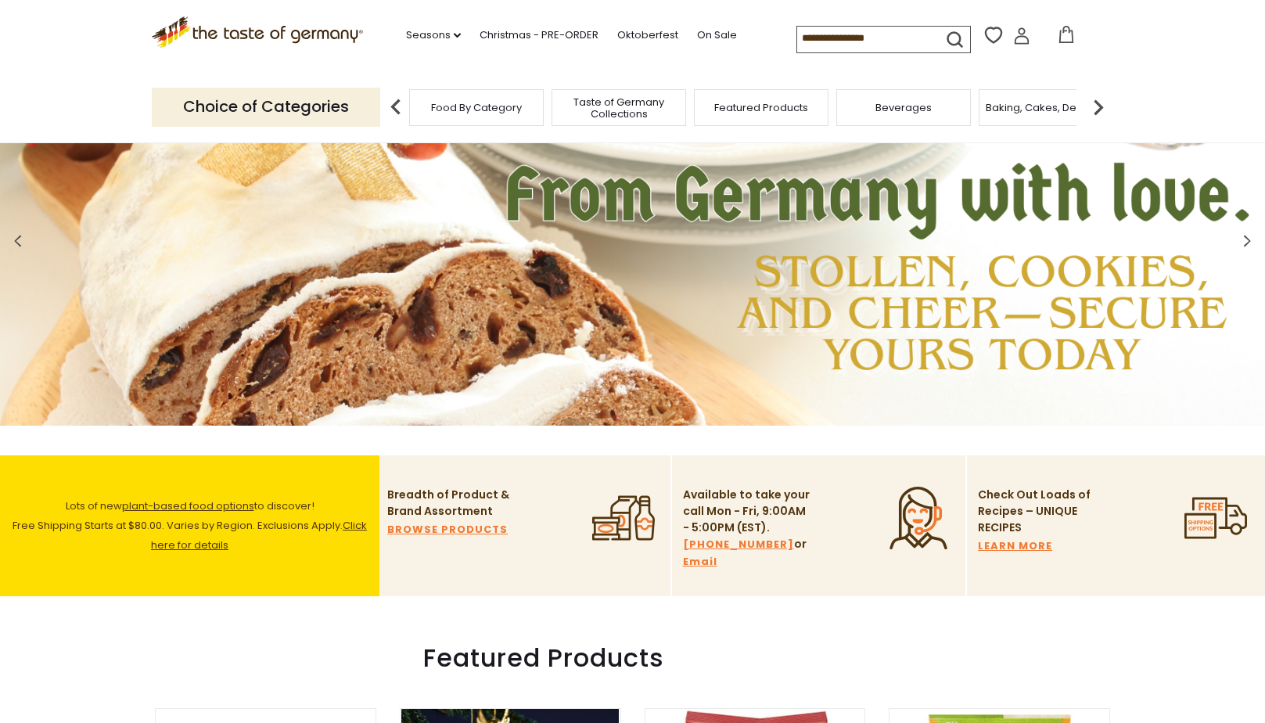
scroll to position [0, 0]
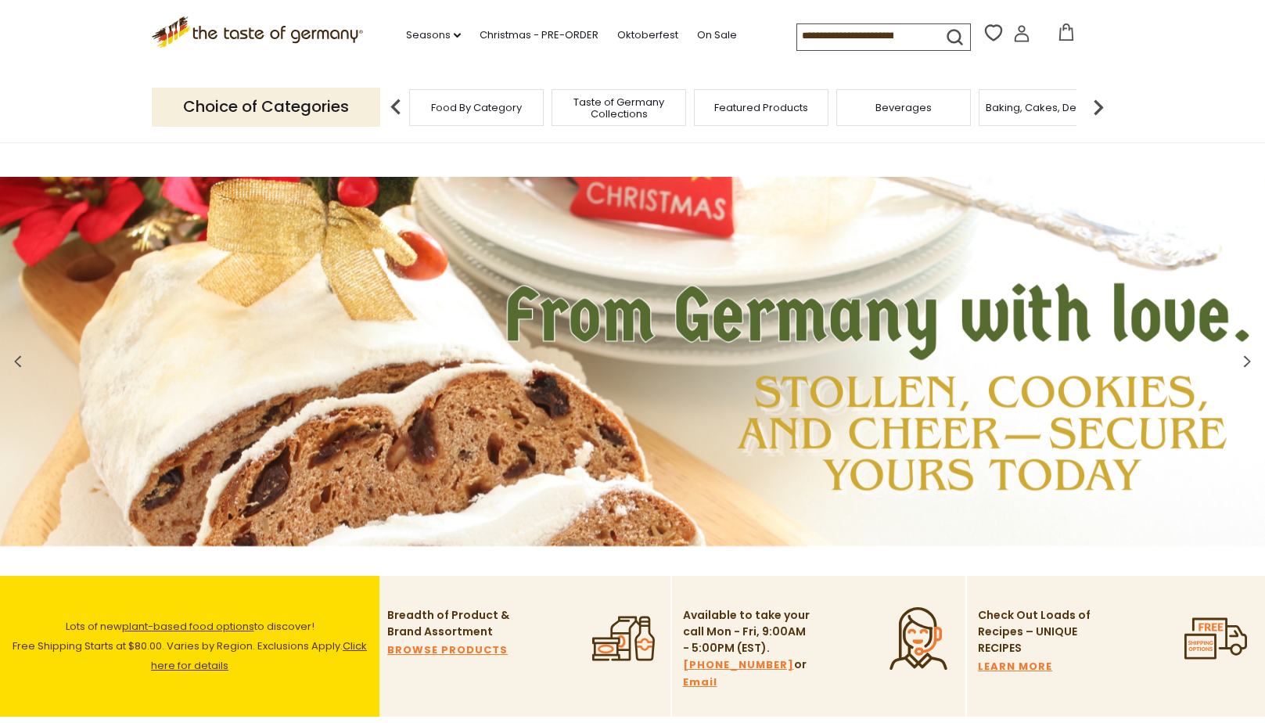
click at [822, 31] on input at bounding box center [863, 35] width 132 height 22
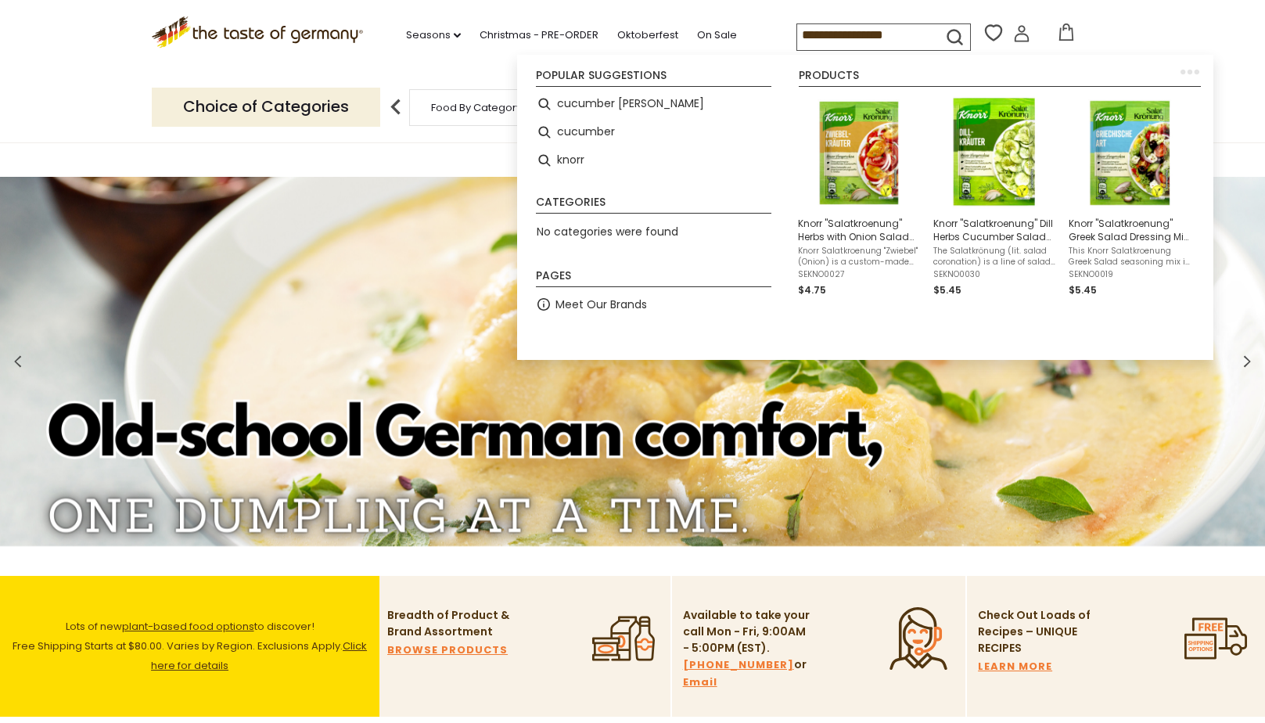
scroll to position [0, 1]
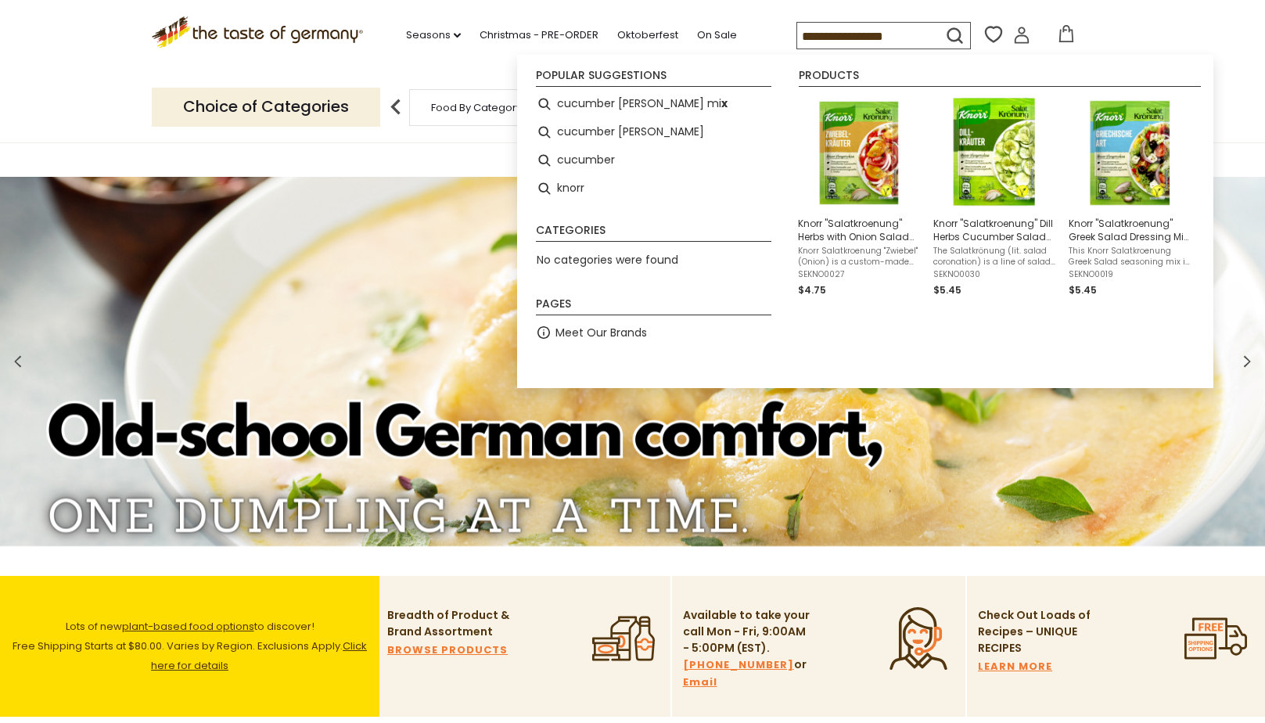
type input "**********"
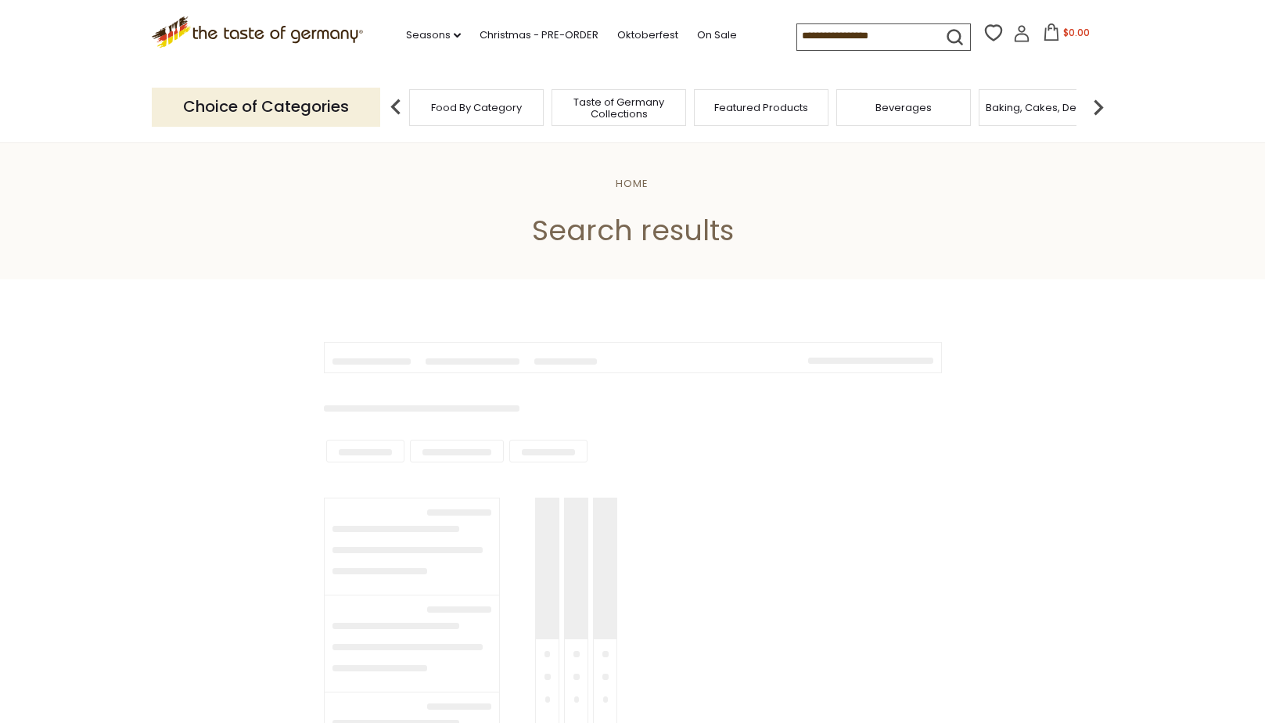
type input "**********"
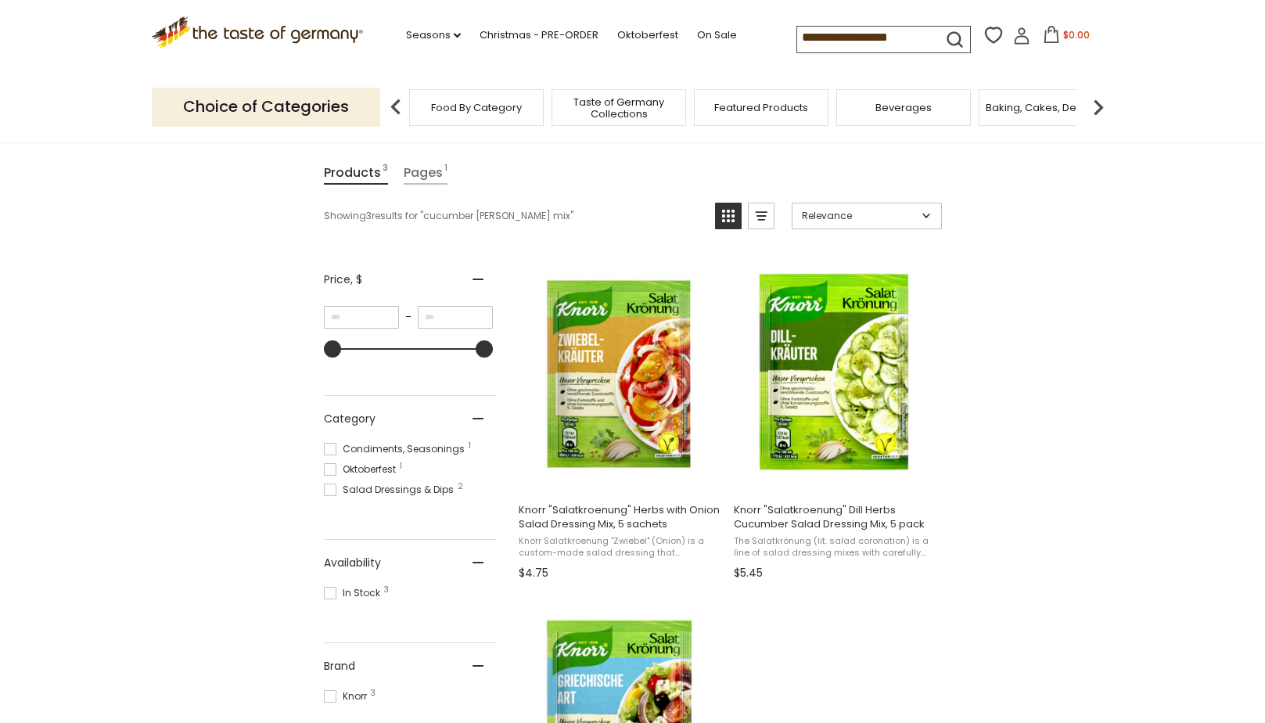
scroll to position [235, 0]
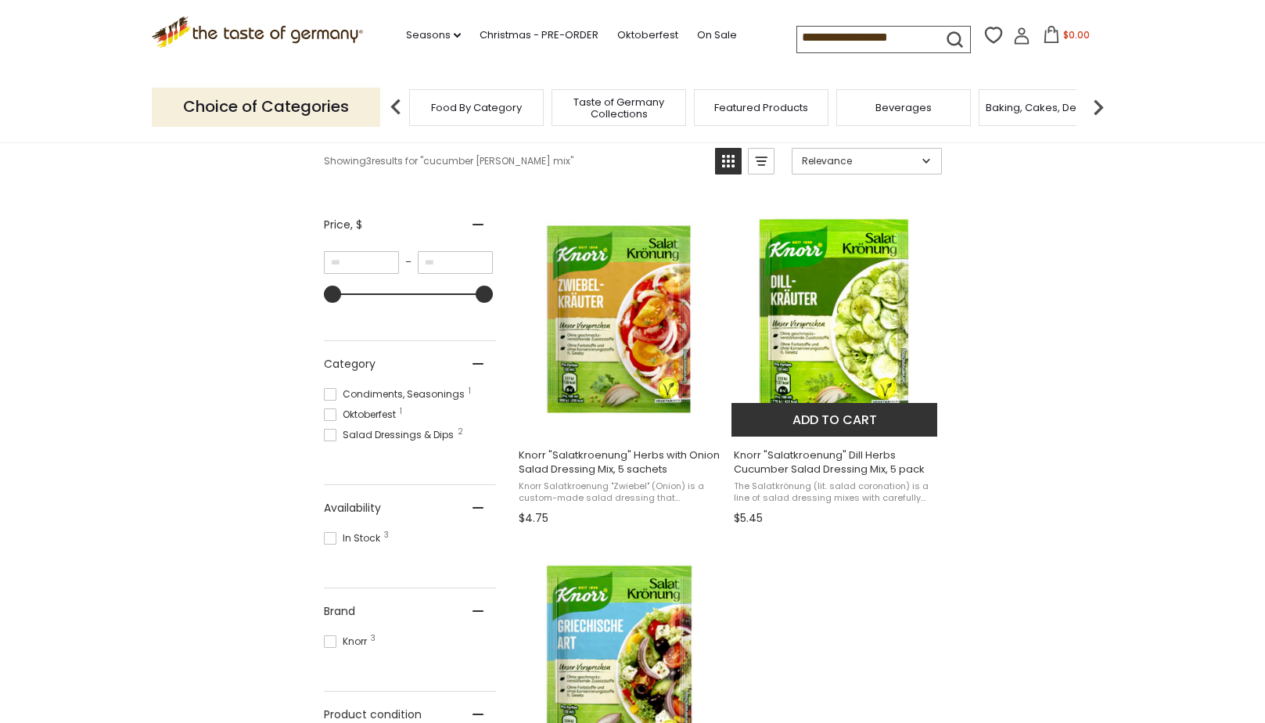
click at [833, 467] on span "Knorr "Salatkroenung" Dill Herbs Cucumber Salad Dressing Mix, 5 pack" at bounding box center [835, 462] width 203 height 28
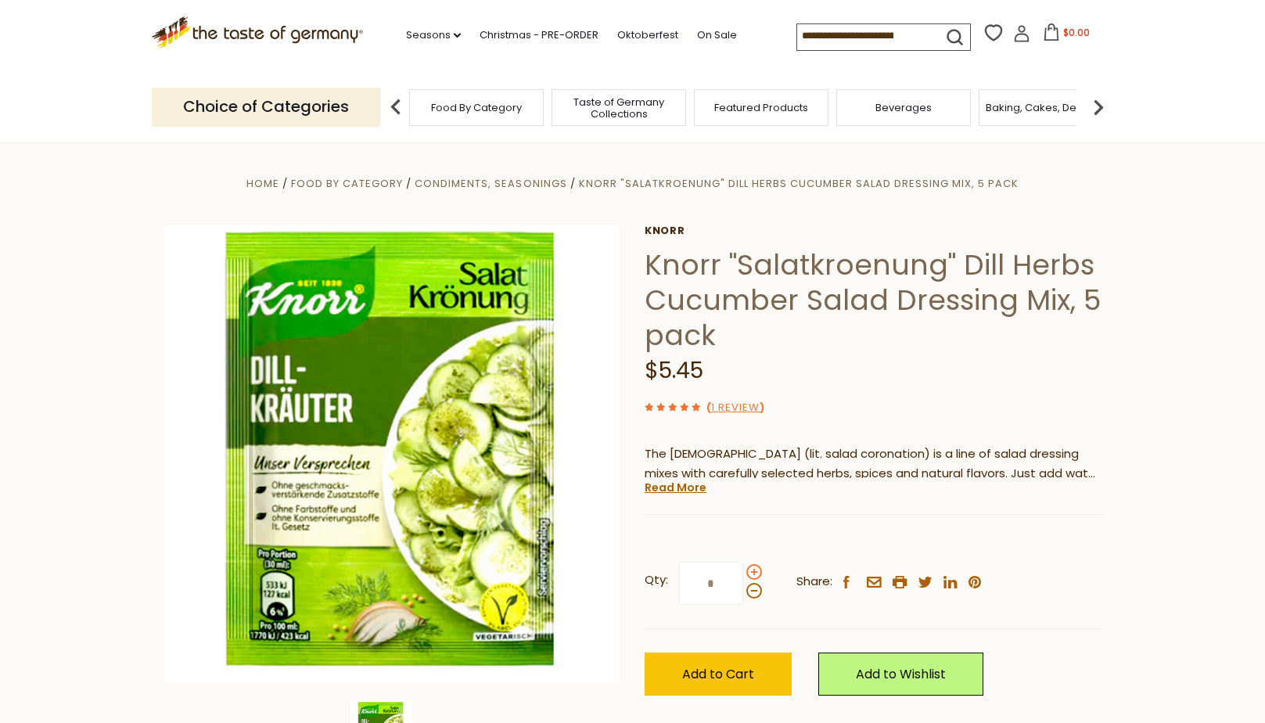
click at [753, 567] on span at bounding box center [755, 572] width 16 height 16
click at [743, 567] on input "*" at bounding box center [711, 583] width 64 height 43
click at [757, 570] on span at bounding box center [755, 572] width 16 height 16
click at [743, 570] on input "*" at bounding box center [711, 583] width 64 height 43
click at [757, 570] on span at bounding box center [755, 572] width 16 height 16
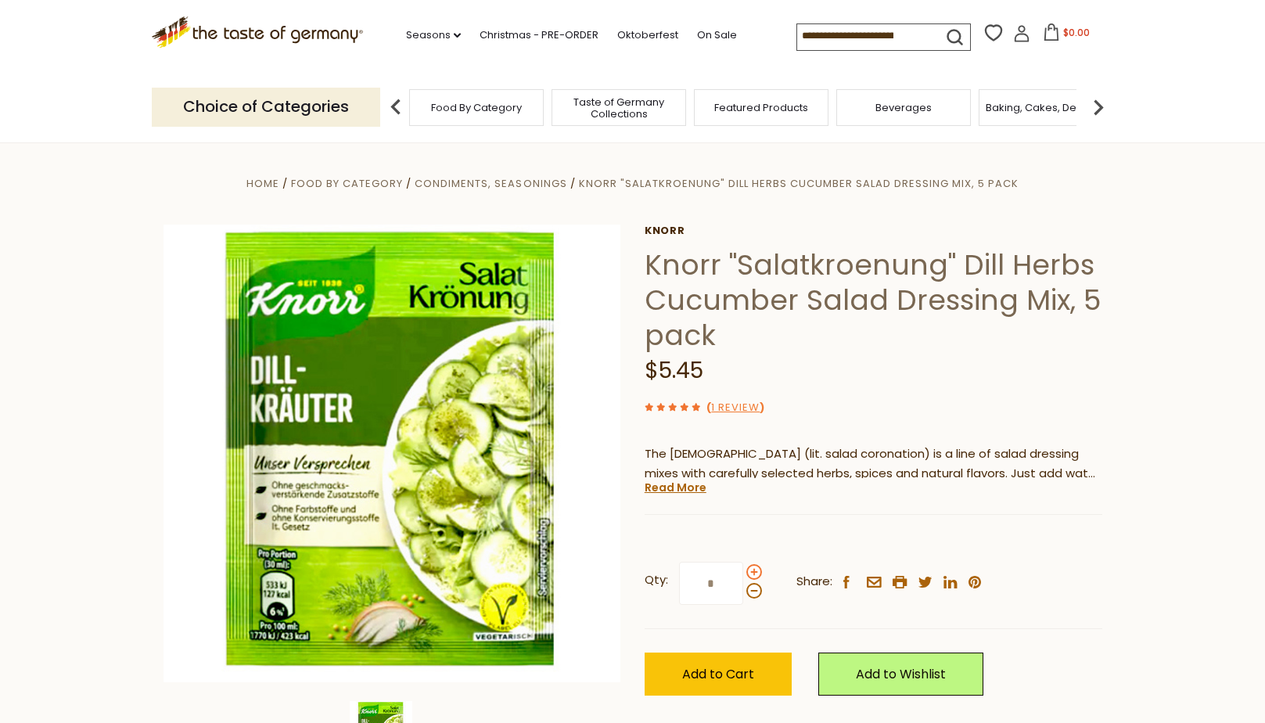
click at [743, 570] on input "*" at bounding box center [711, 583] width 64 height 43
click at [749, 596] on span at bounding box center [755, 591] width 16 height 16
click at [743, 596] on input "*" at bounding box center [711, 583] width 64 height 43
click at [703, 671] on span "Add to Cart" at bounding box center [718, 674] width 72 height 18
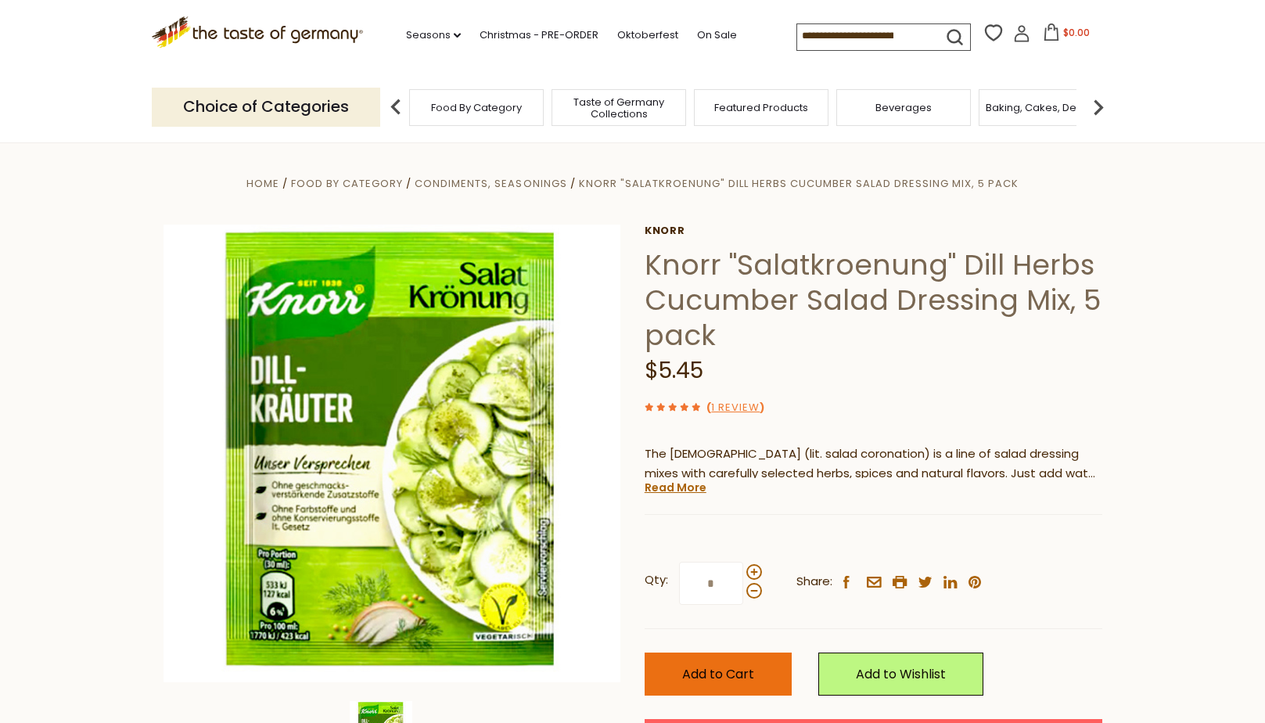
click at [703, 671] on span "Add to Cart" at bounding box center [718, 674] width 72 height 18
click at [1072, 33] on span "$0.00" at bounding box center [1076, 32] width 27 height 13
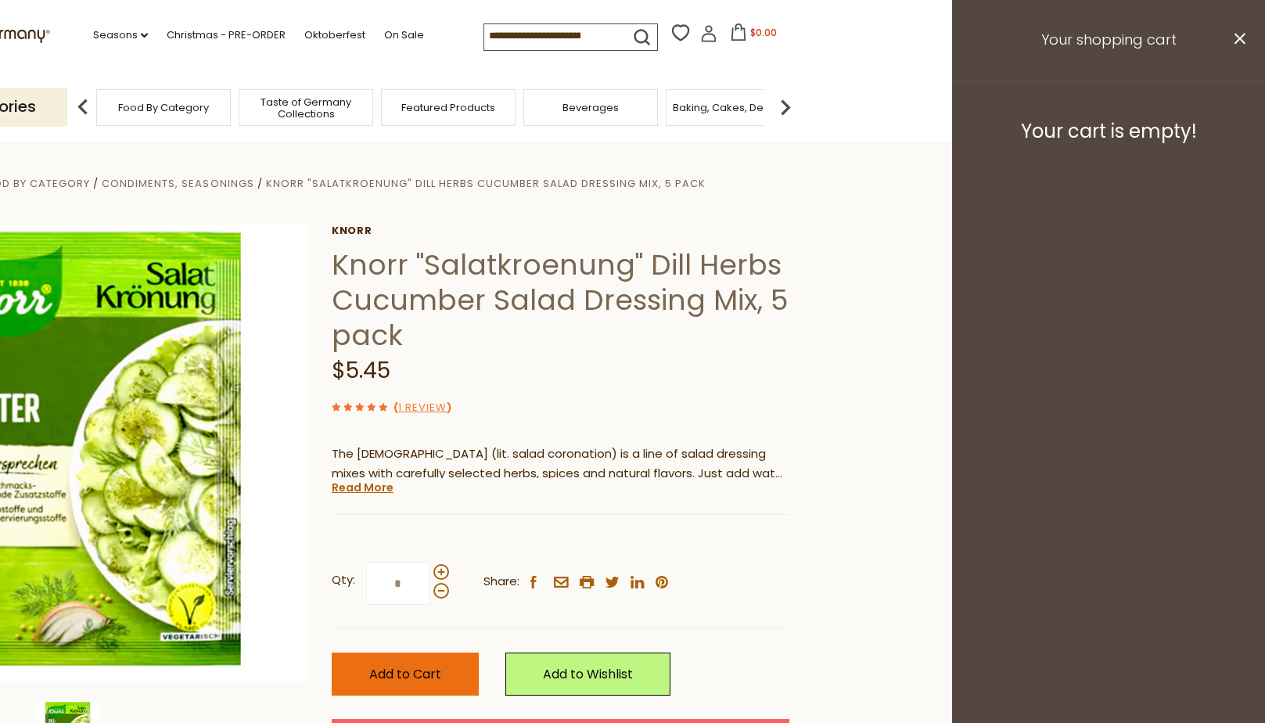
click at [412, 671] on span "Add to Cart" at bounding box center [405, 674] width 72 height 18
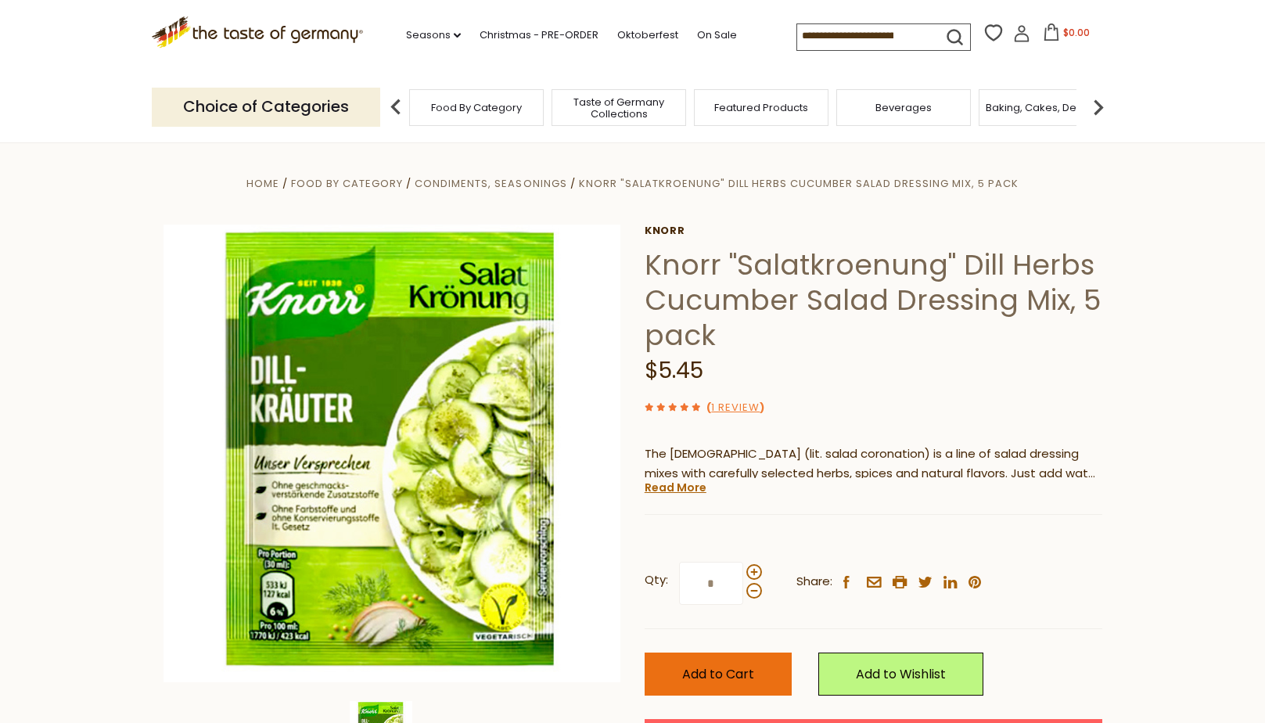
click at [707, 672] on span "Add to Cart" at bounding box center [718, 674] width 72 height 18
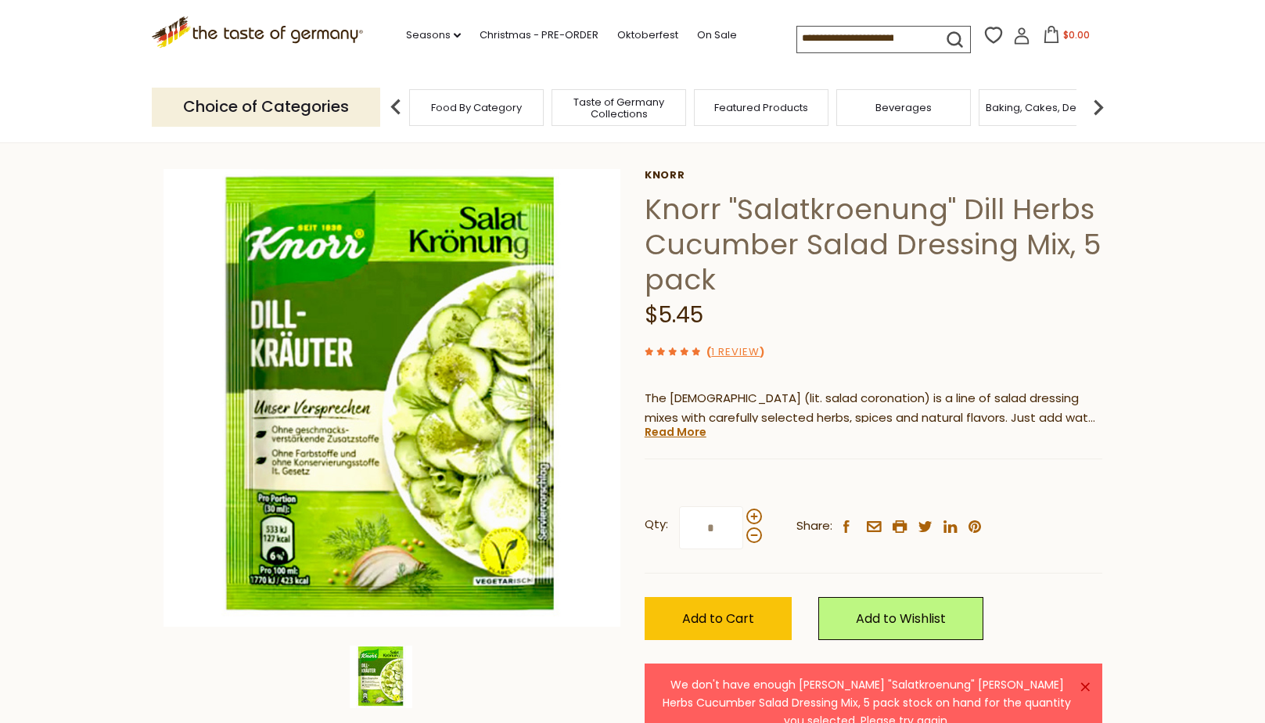
scroll to position [157, 0]
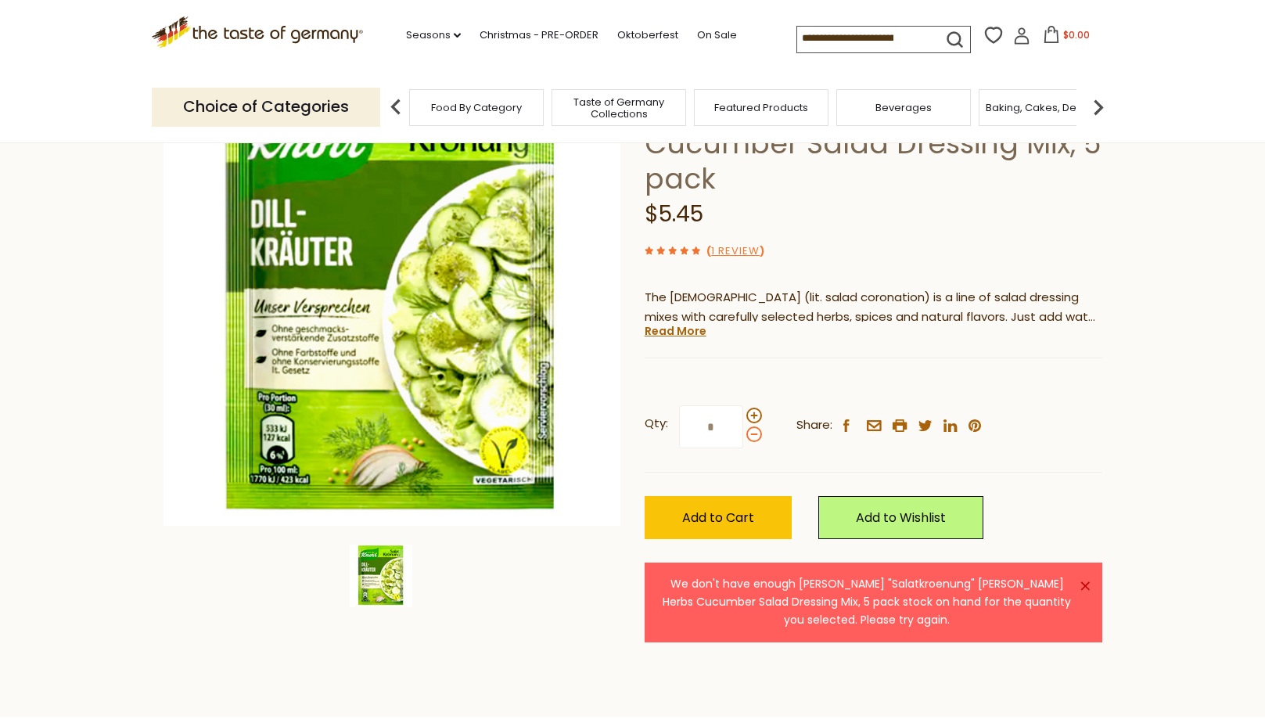
click at [752, 432] on span at bounding box center [755, 434] width 16 height 16
click at [743, 432] on input "*" at bounding box center [711, 426] width 64 height 43
type input "*"
click at [742, 516] on span "Add to Cart" at bounding box center [718, 518] width 72 height 18
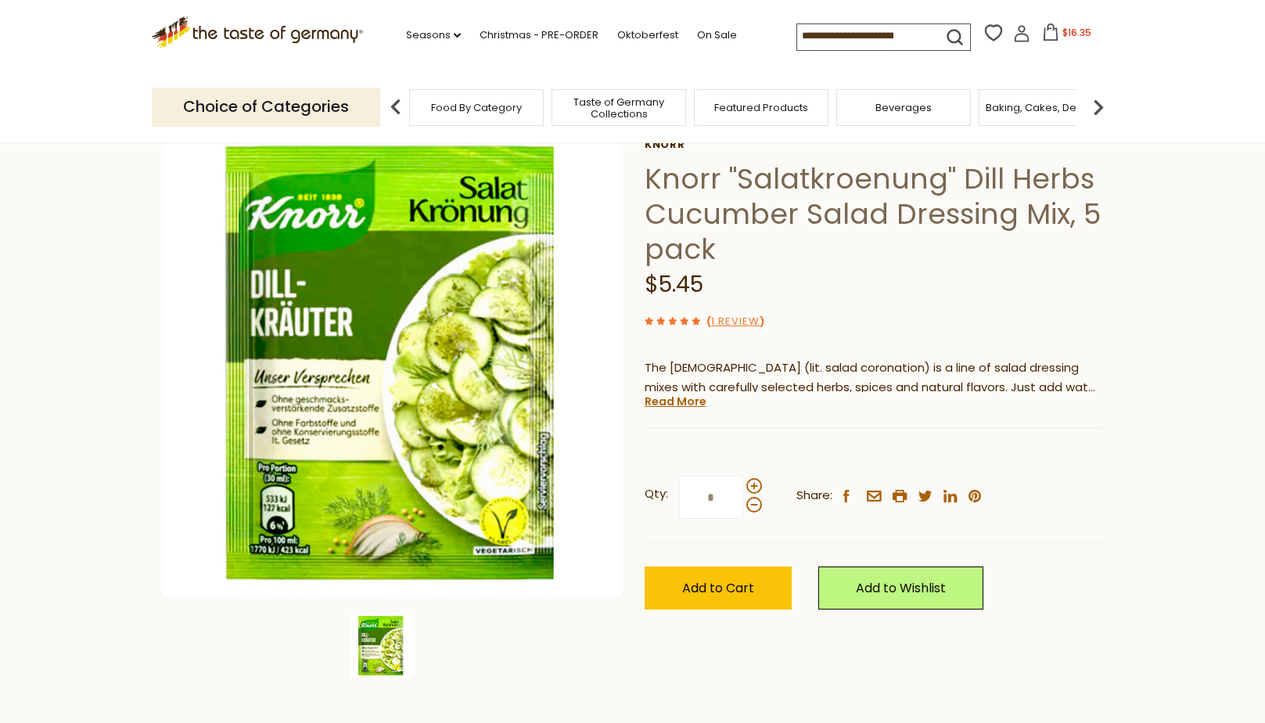
scroll to position [0, 0]
